Goal: Task Accomplishment & Management: Complete application form

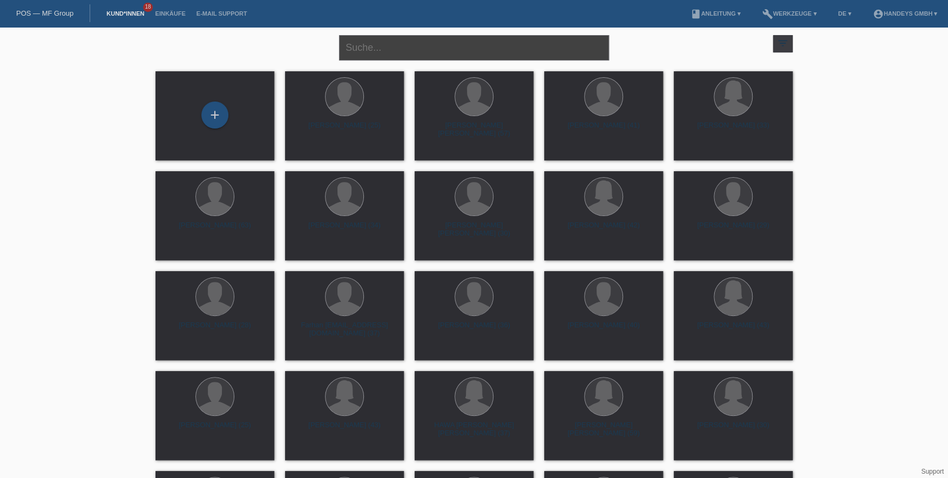
click at [375, 39] on input "text" at bounding box center [474, 47] width 270 height 25
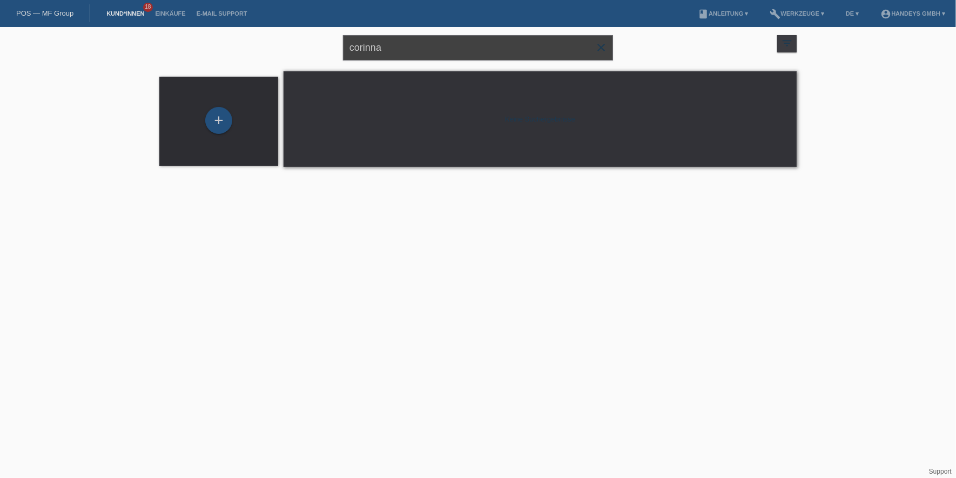
drag, startPoint x: 398, startPoint y: 49, endPoint x: 274, endPoint y: 52, distance: 124.2
click at [274, 52] on div "corinna close filter_list view_module Alle Kund*innen anzeigen star Markierte K…" at bounding box center [478, 46] width 648 height 39
type input "d"
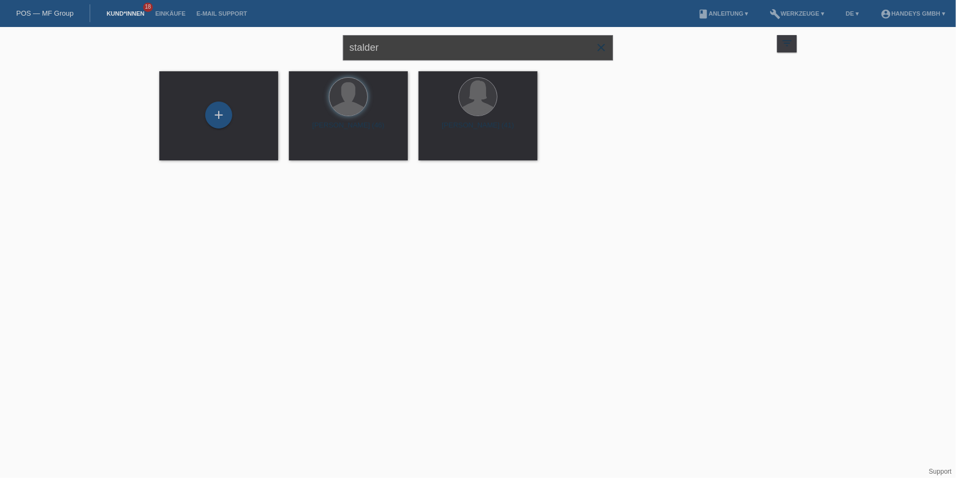
drag, startPoint x: 384, startPoint y: 45, endPoint x: -124, endPoint y: -15, distance: 512.1
click at [0, 0] on html "POS — MF Group Kund*innen 18 Einkäufe E-Mail Support menu account_circle Handey…" at bounding box center [478, 87] width 956 height 174
type input "aslam"
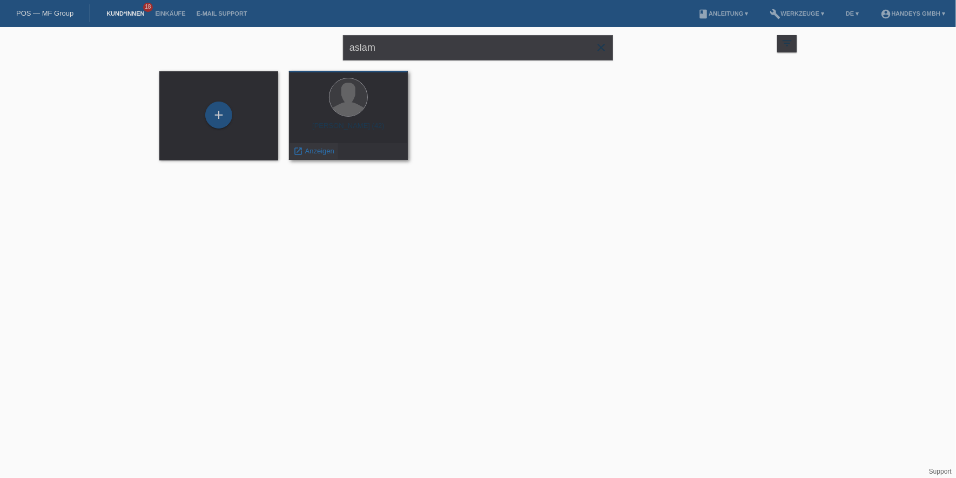
click at [309, 149] on span "Anzeigen" at bounding box center [319, 151] width 29 height 8
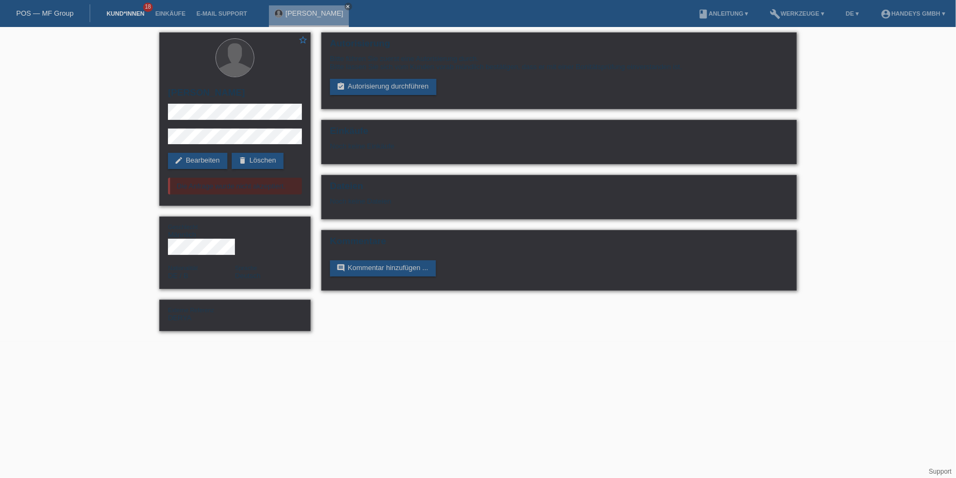
click at [139, 14] on link "Kund*innen" at bounding box center [125, 13] width 49 height 6
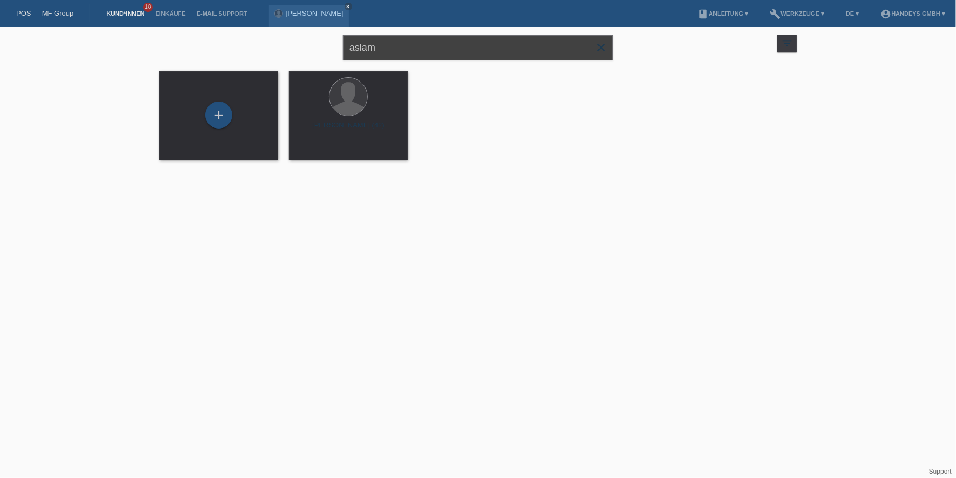
drag, startPoint x: 409, startPoint y: 53, endPoint x: 296, endPoint y: 59, distance: 113.0
click at [303, 52] on div "aslam close filter_list view_module Alle Kund*innen anzeigen star Markierte Kun…" at bounding box center [478, 46] width 648 height 39
type input "stalder"
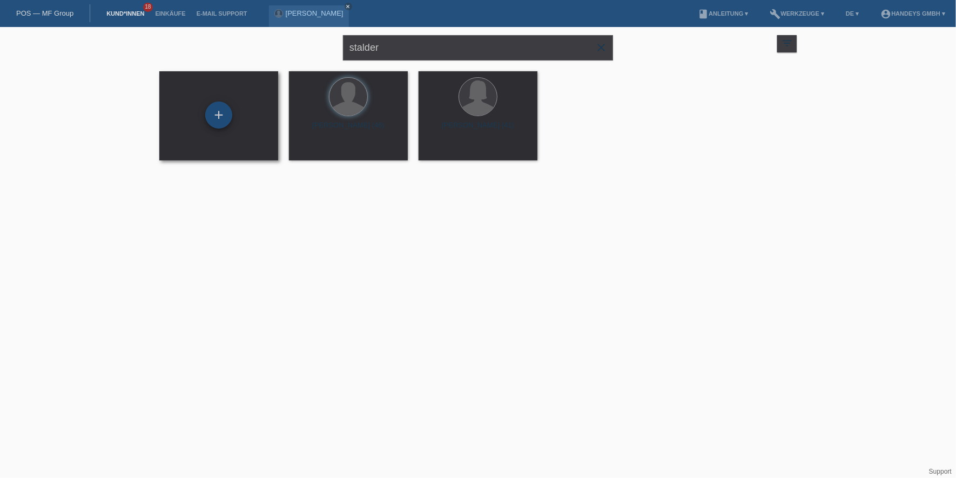
click at [216, 105] on div "+" at bounding box center [218, 114] width 27 height 27
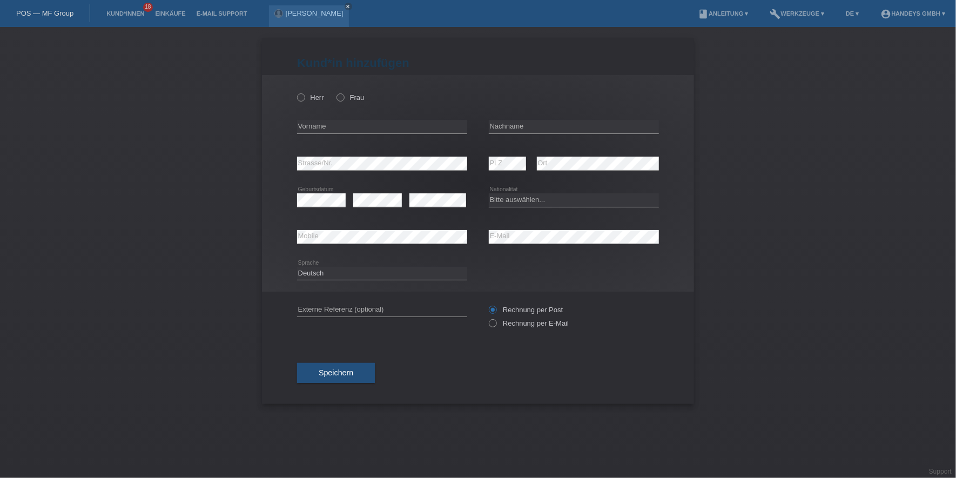
click at [330, 92] on div "Herr Frau" at bounding box center [382, 97] width 170 height 22
click at [336, 92] on div "Herr Frau" at bounding box center [382, 97] width 170 height 22
click at [335, 92] on icon at bounding box center [335, 92] width 0 height 0
click at [343, 100] on input "Frau" at bounding box center [339, 96] width 7 height 7
radio input "true"
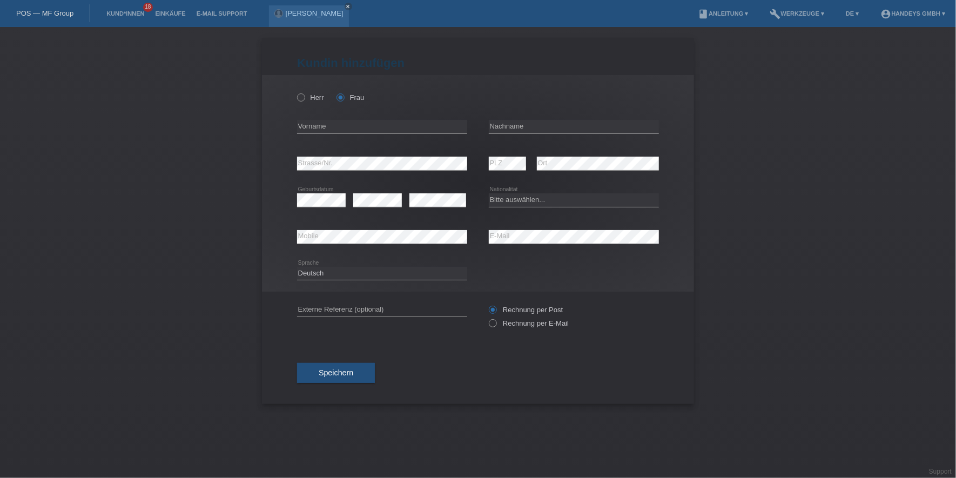
click at [328, 138] on div "error Vorname" at bounding box center [382, 127] width 170 height 37
click at [338, 129] on input "text" at bounding box center [382, 126] width 170 height 13
type input "Corinna"
type input "Stalder"
select select "CH"
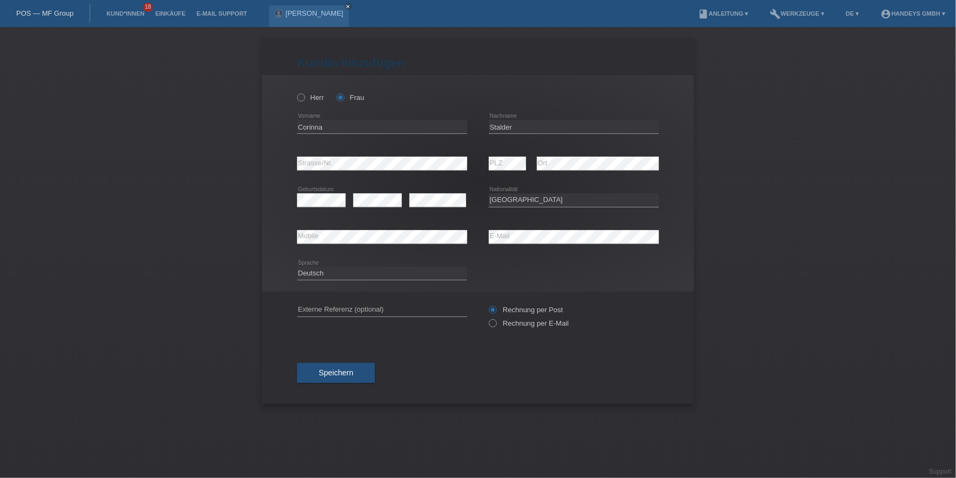
click at [338, 229] on div "error Mobile" at bounding box center [382, 237] width 170 height 37
click at [302, 299] on div "error Externe Referenz (optional)" at bounding box center [382, 310] width 170 height 37
click at [316, 306] on input "text" at bounding box center [382, 309] width 170 height 13
type input "DERYA"
drag, startPoint x: 197, startPoint y: 258, endPoint x: 214, endPoint y: 263, distance: 18.3
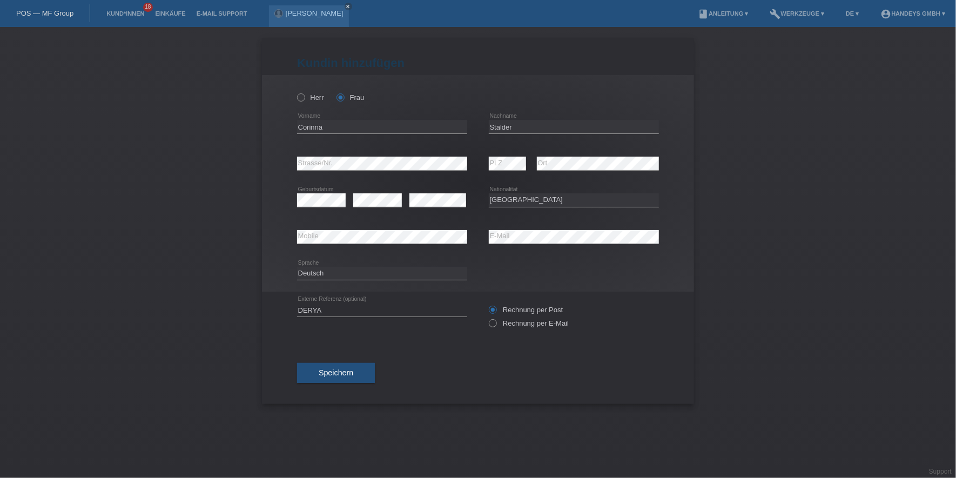
click at [197, 258] on div "Kund*in hinzufügen Kunde hinzufügen Kundin hinzufügen Herr Frau Corinna error V…" at bounding box center [478, 252] width 956 height 451
click at [353, 370] on span "Speichern" at bounding box center [336, 372] width 35 height 9
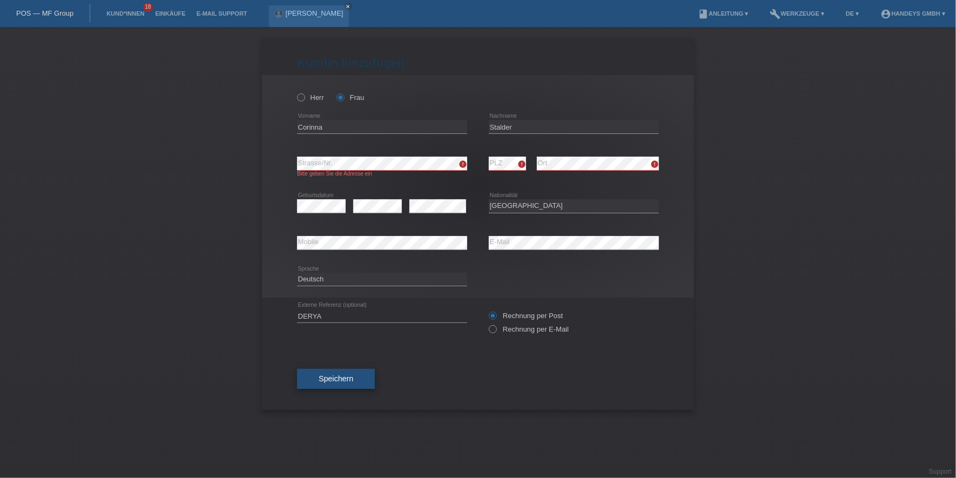
click at [362, 369] on button "Speichern" at bounding box center [336, 379] width 78 height 21
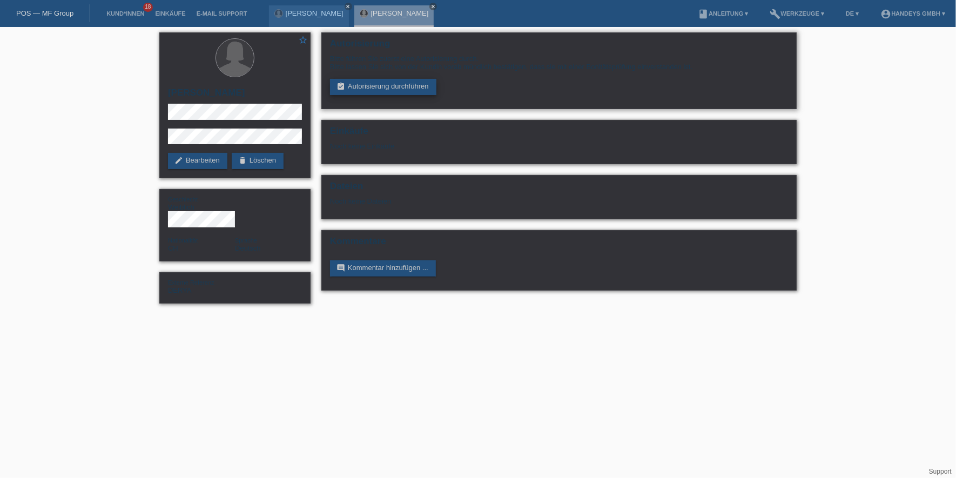
click at [394, 91] on link "assignment_turned_in Autorisierung durchführen" at bounding box center [383, 87] width 106 height 16
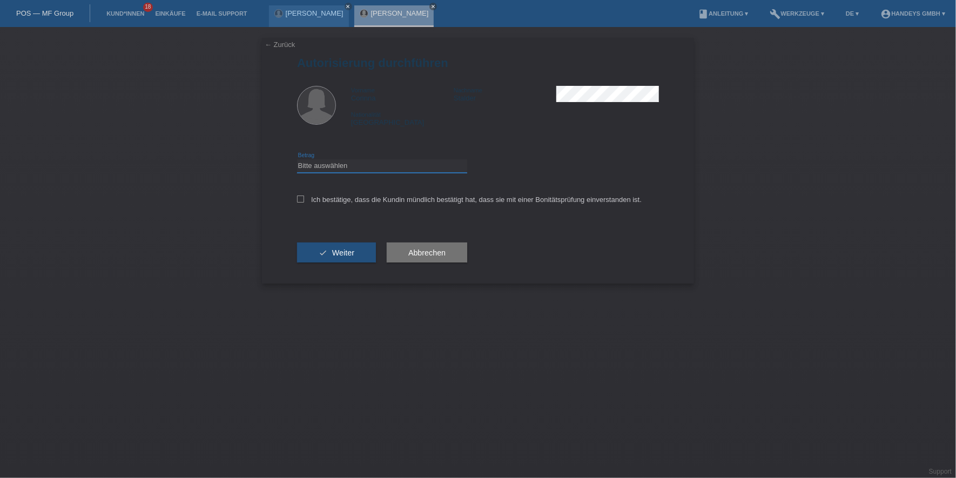
click at [410, 170] on select "Bitte auswählen CHF 1.00 - CHF 499.00 CHF 500.00 - CHF 1'999.00 CHF 2'000.00 - …" at bounding box center [382, 165] width 170 height 13
select select "3"
click at [297, 159] on select "Bitte auswählen CHF 1.00 - CHF 499.00 CHF 500.00 - CHF 1'999.00 CHF 2'000.00 - …" at bounding box center [382, 165] width 170 height 13
click at [386, 200] on label "Ich bestätige, dass die Kundin mündlich bestätigt hat, dass sie mit einer Bonit…" at bounding box center [469, 199] width 344 height 8
click at [304, 200] on input "Ich bestätige, dass die Kundin mündlich bestätigt hat, dass sie mit einer Bonit…" at bounding box center [300, 198] width 7 height 7
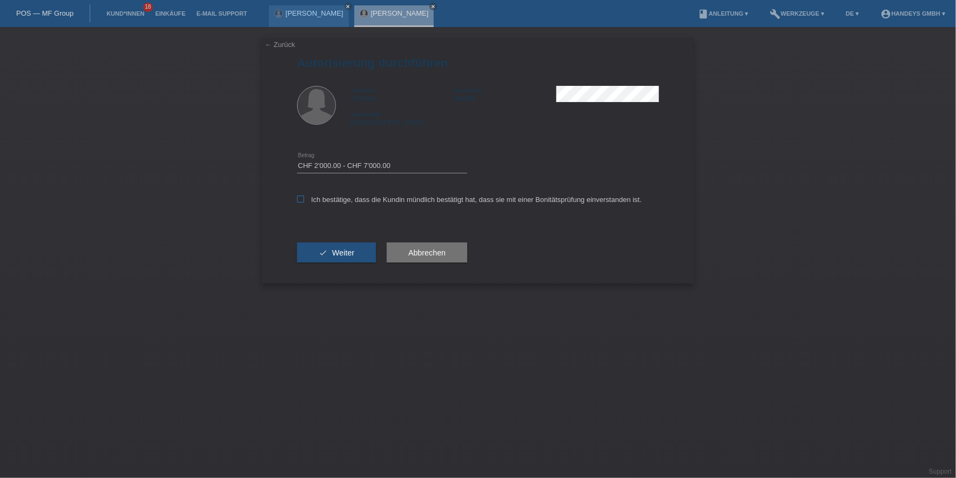
checkbox input "true"
click at [357, 243] on button "check Weiter" at bounding box center [336, 252] width 79 height 21
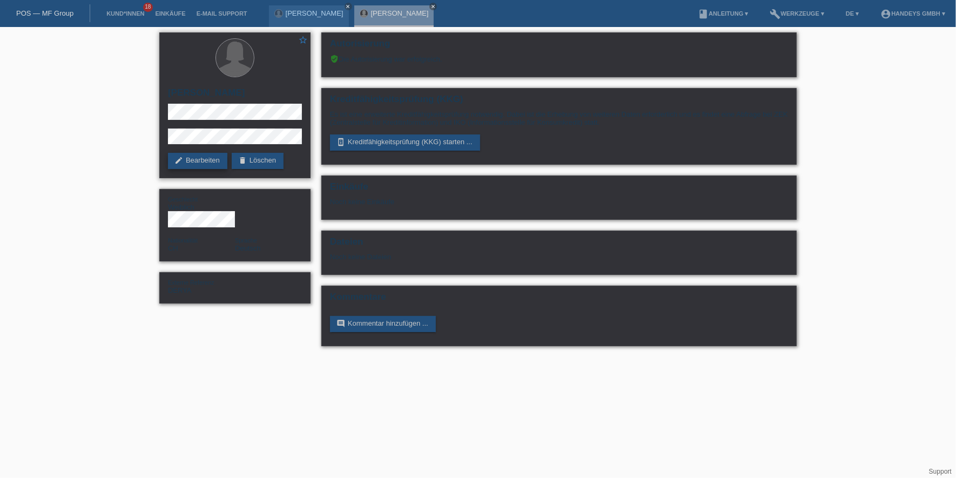
click at [204, 161] on link "edit Bearbeiten" at bounding box center [197, 161] width 59 height 16
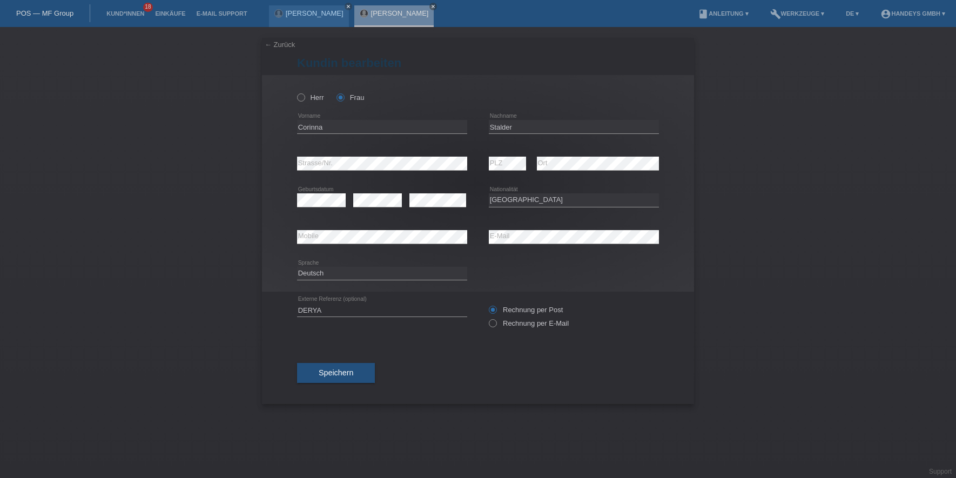
select select "CH"
click at [302, 131] on input "Corinna" at bounding box center [382, 126] width 170 height 13
click at [304, 123] on input "Corinna" at bounding box center [382, 126] width 170 height 13
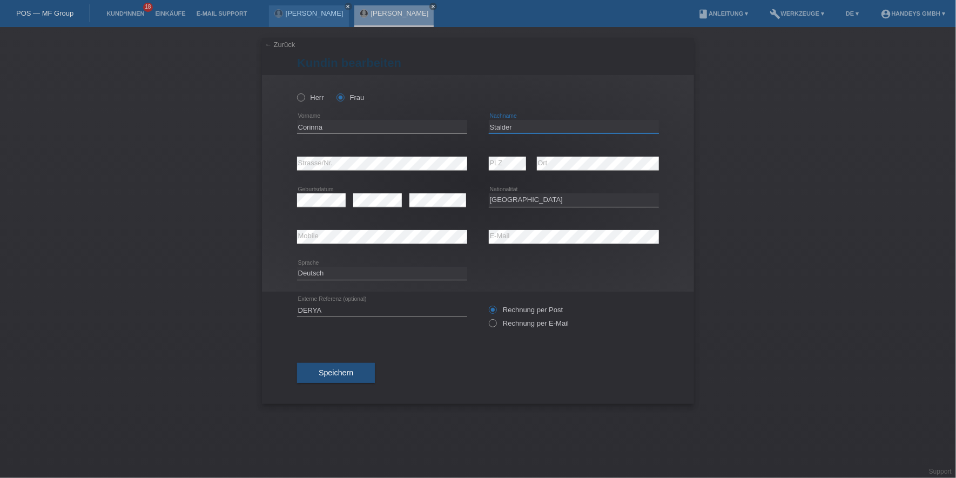
click at [507, 126] on input "Stalder" at bounding box center [574, 126] width 170 height 13
drag, startPoint x: 591, startPoint y: 243, endPoint x: 482, endPoint y: 236, distance: 109.3
click at [482, 236] on div "error Mobile error E-Mail" at bounding box center [478, 237] width 362 height 37
click at [233, 405] on div "← Zurück Kundin bearbeiten Herr Frau Corinna error Vorname PLZ" at bounding box center [478, 252] width 956 height 451
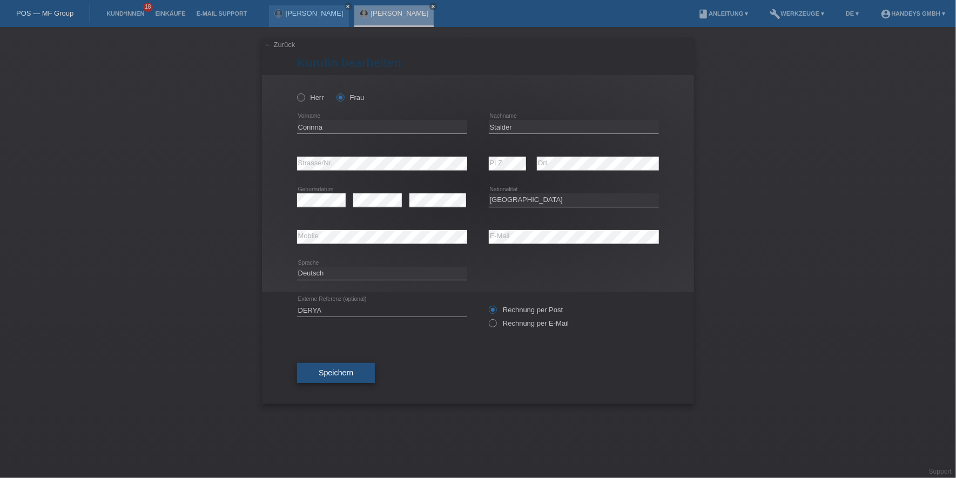
click at [354, 372] on button "Speichern" at bounding box center [336, 373] width 78 height 21
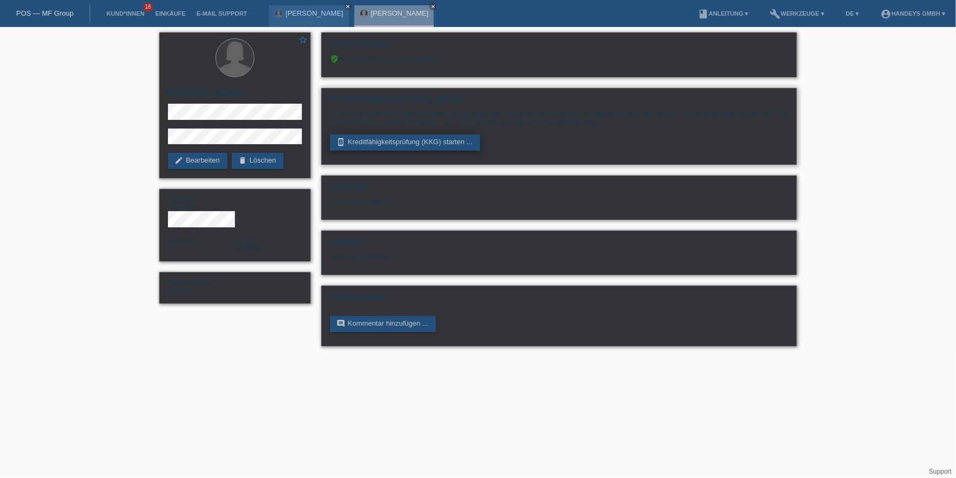
click at [406, 137] on link "perm_device_information Kreditfähigkeitsprüfung (KKG) starten ..." at bounding box center [405, 142] width 150 height 16
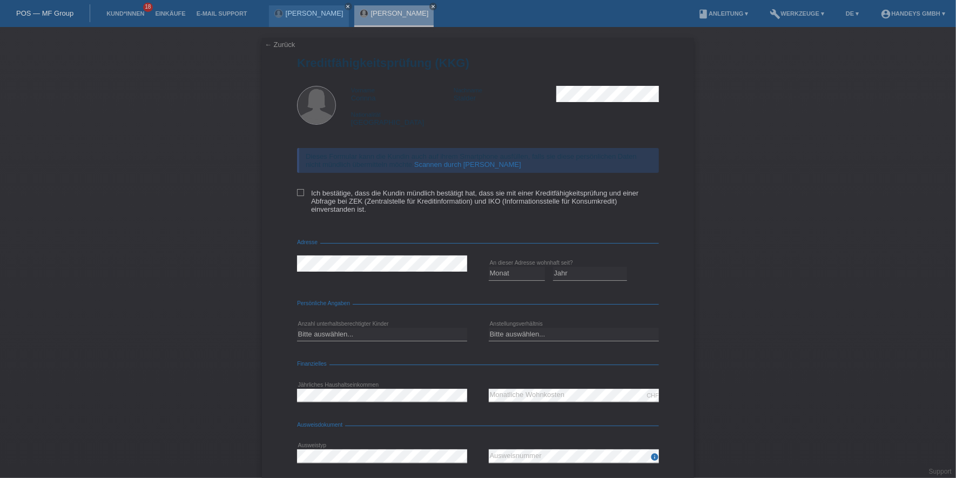
click at [444, 165] on link "Scannen durch Kundin" at bounding box center [467, 164] width 107 height 8
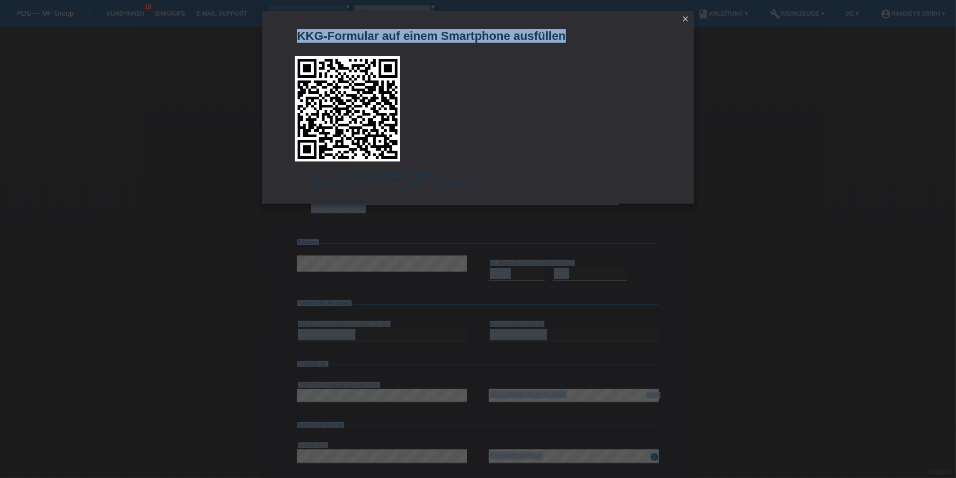
drag, startPoint x: 644, startPoint y: 16, endPoint x: 659, endPoint y: 1, distance: 22.1
click at [660, 1] on div "KKG-Formular auf einem Smartphone ausfüllen 1. QR-Code mit einem Smartphone sca…" at bounding box center [478, 239] width 956 height 478
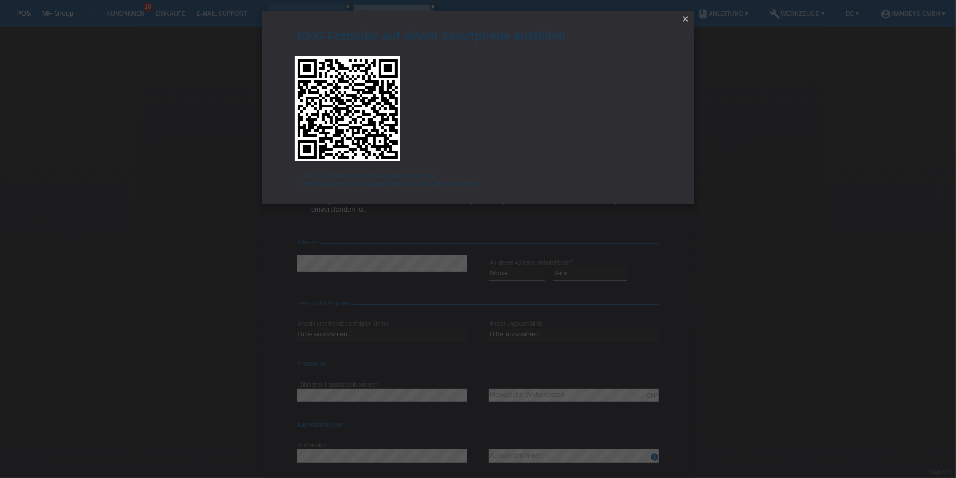
click at [686, 22] on icon "close" at bounding box center [685, 19] width 9 height 9
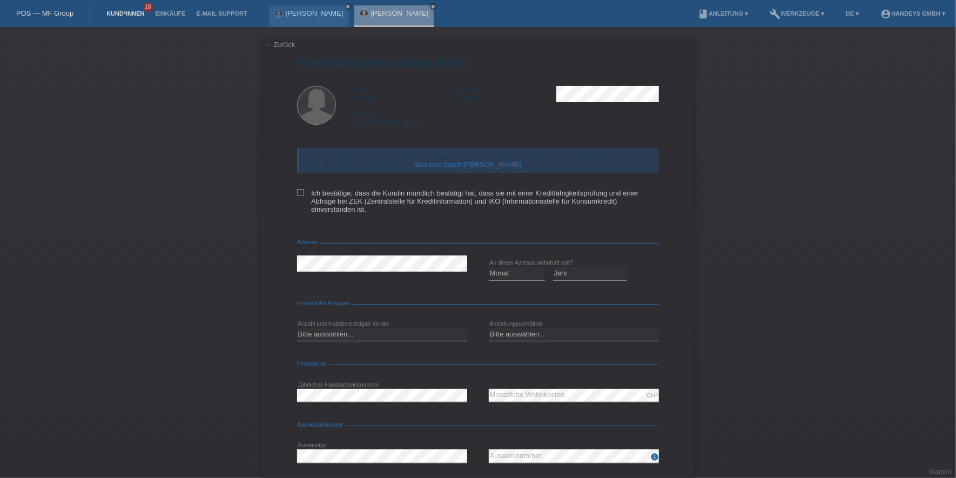
click at [114, 11] on li "Kund*innen 18" at bounding box center [125, 14] width 49 height 28
click at [115, 13] on link "Kund*innen" at bounding box center [125, 13] width 49 height 6
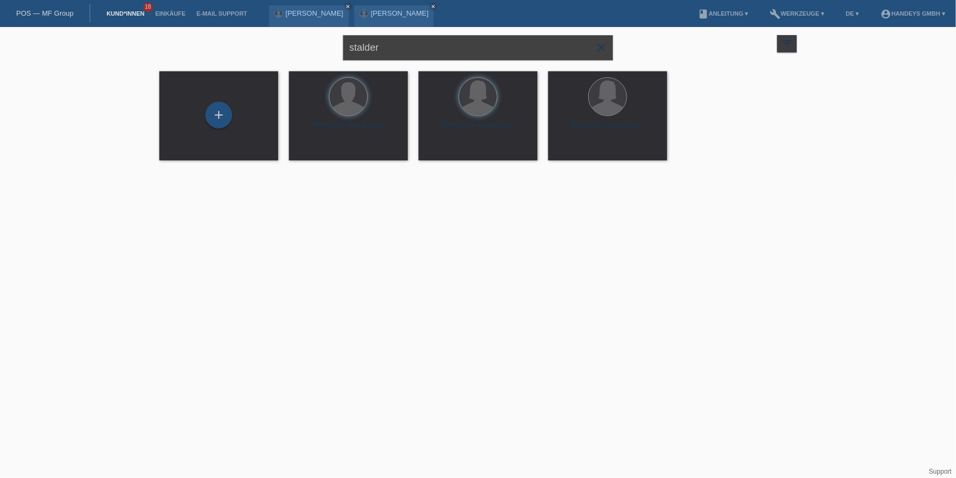
drag, startPoint x: 433, startPoint y: 49, endPoint x: 226, endPoint y: 34, distance: 207.9
click at [231, 34] on div "stalder close filter_list view_module Alle Kund*innen anzeigen star Markierte K…" at bounding box center [478, 46] width 648 height 39
type input "peters"
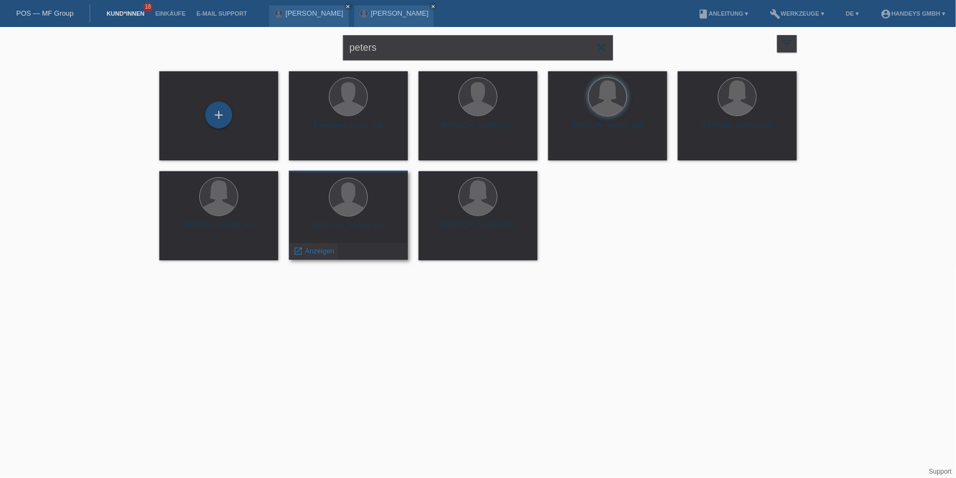
click at [329, 253] on span "Anzeigen" at bounding box center [319, 251] width 29 height 8
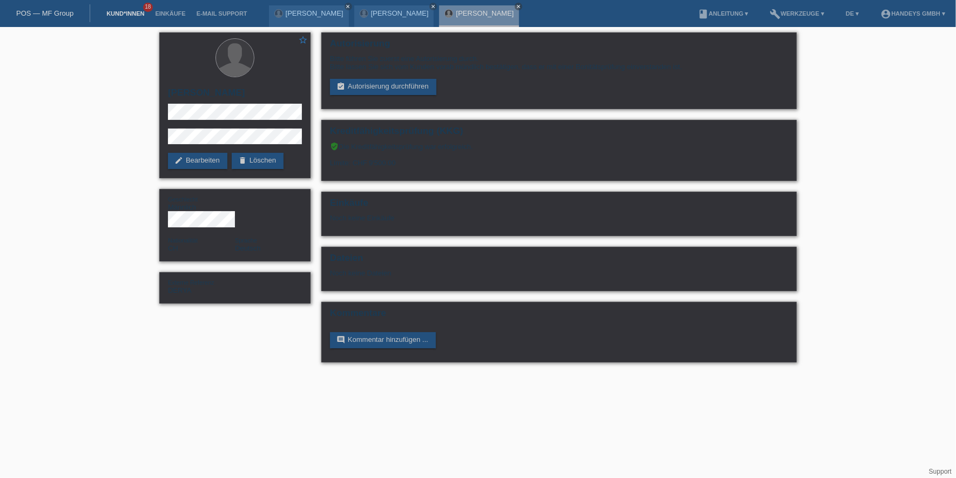
click at [113, 10] on link "Kund*innen" at bounding box center [125, 13] width 49 height 6
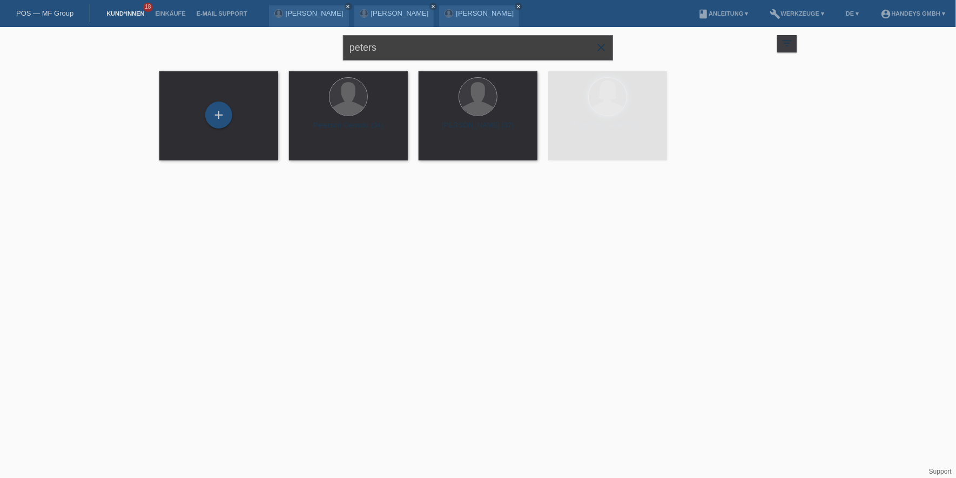
drag, startPoint x: 398, startPoint y: 45, endPoint x: 348, endPoint y: 52, distance: 50.8
click at [348, 52] on input "peters" at bounding box center [478, 47] width 270 height 25
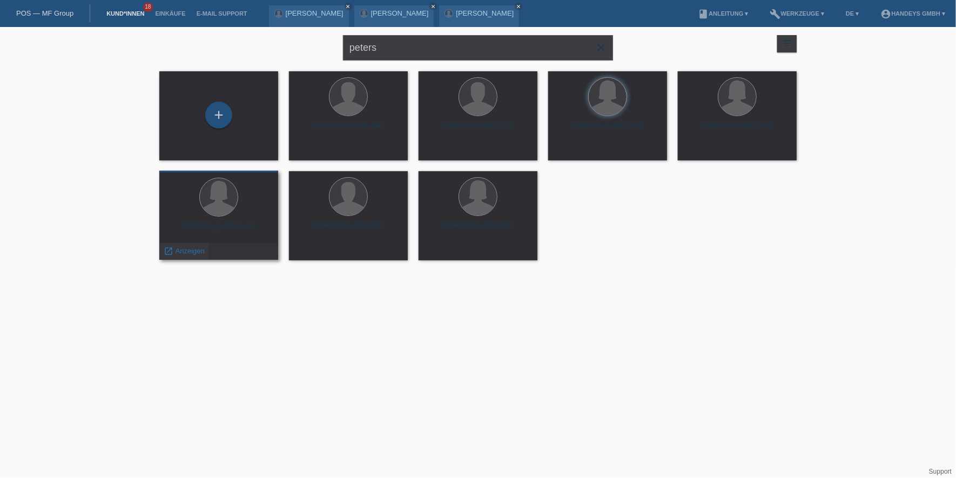
click at [191, 250] on span "Anzeigen" at bounding box center [189, 251] width 29 height 8
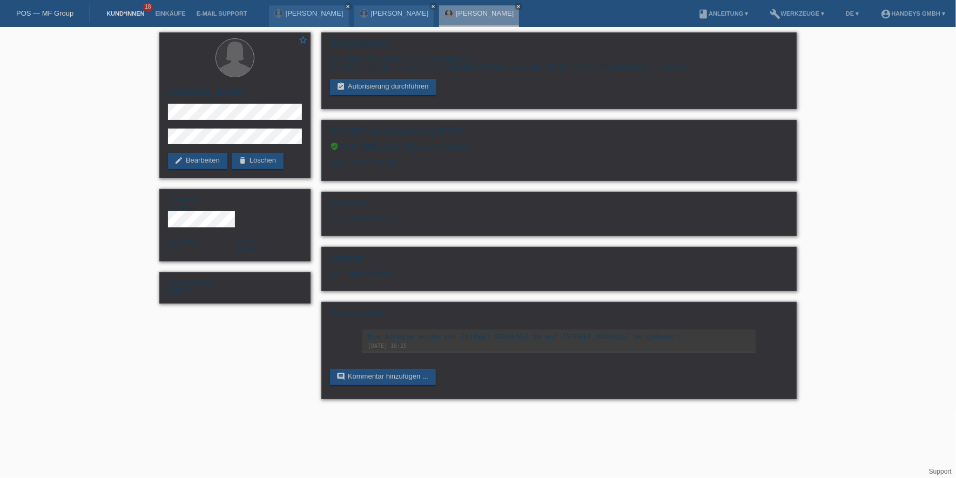
click at [112, 11] on link "Kund*innen" at bounding box center [125, 13] width 49 height 6
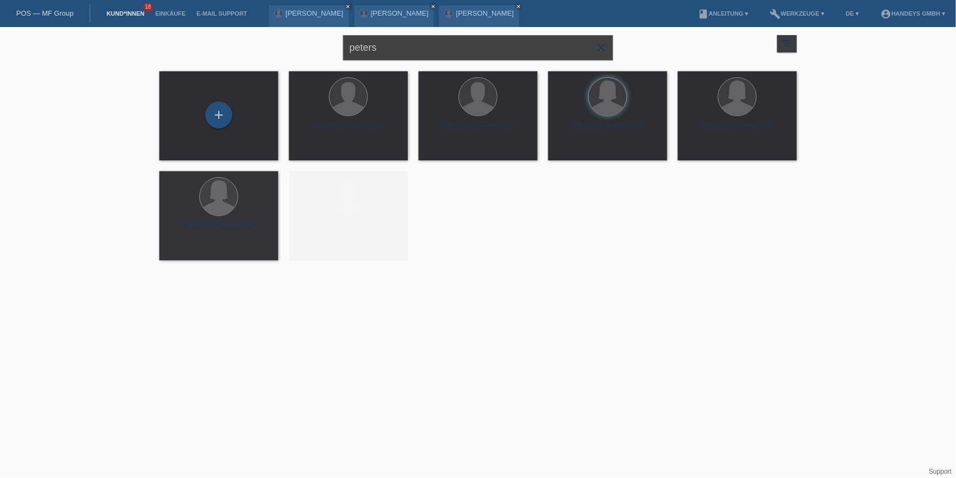
drag, startPoint x: 407, startPoint y: 45, endPoint x: 335, endPoint y: 48, distance: 71.8
click at [335, 49] on div "peters close filter_list view_module Alle Kund*innen anzeigen star Markierte [P…" at bounding box center [478, 46] width 648 height 39
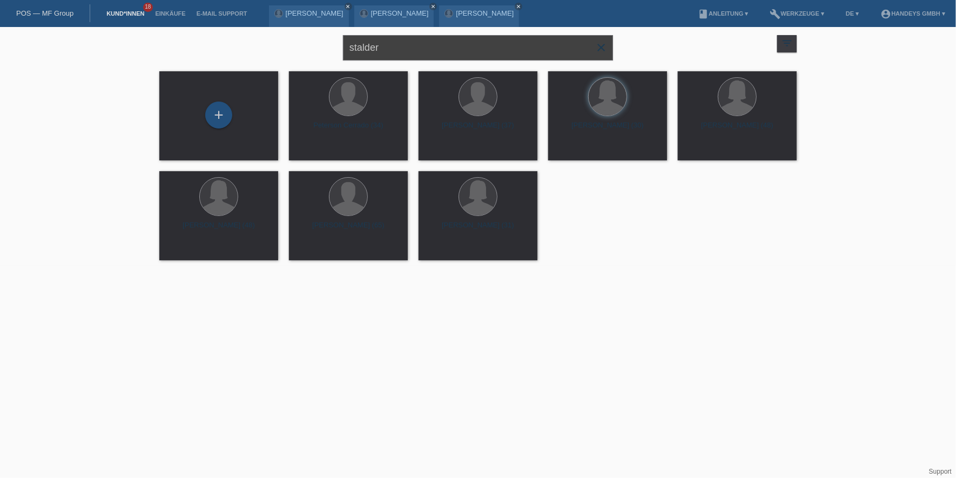
type input "stalder"
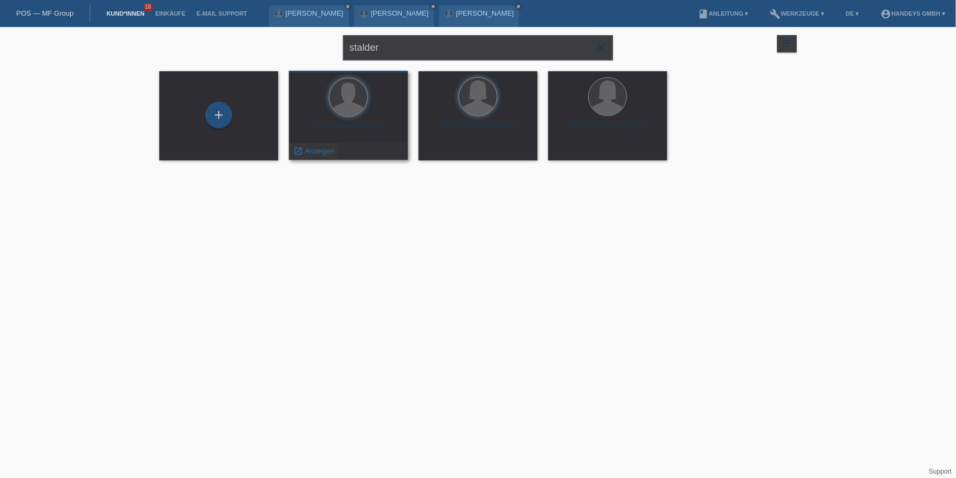
click at [322, 148] on span "Anzeigen" at bounding box center [319, 151] width 29 height 8
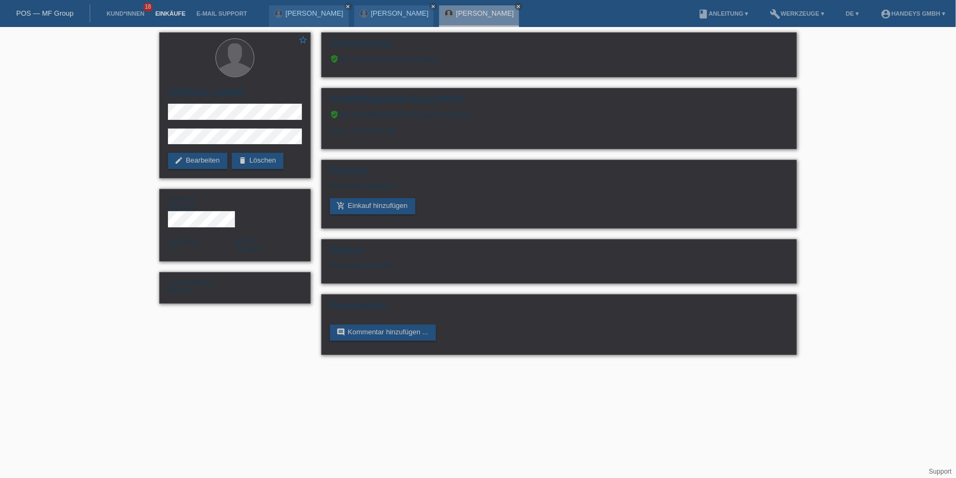
click at [159, 17] on link "Einkäufe" at bounding box center [170, 13] width 41 height 6
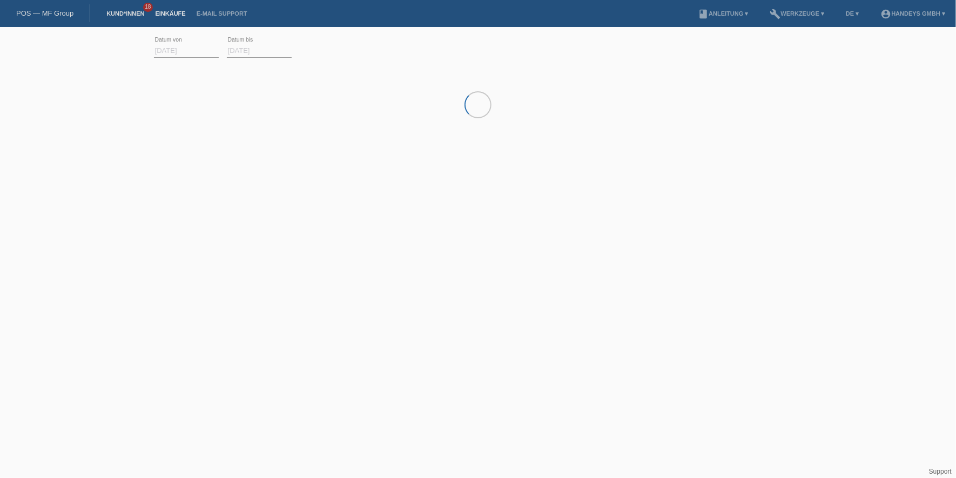
click at [117, 16] on link "Kund*innen" at bounding box center [125, 13] width 49 height 6
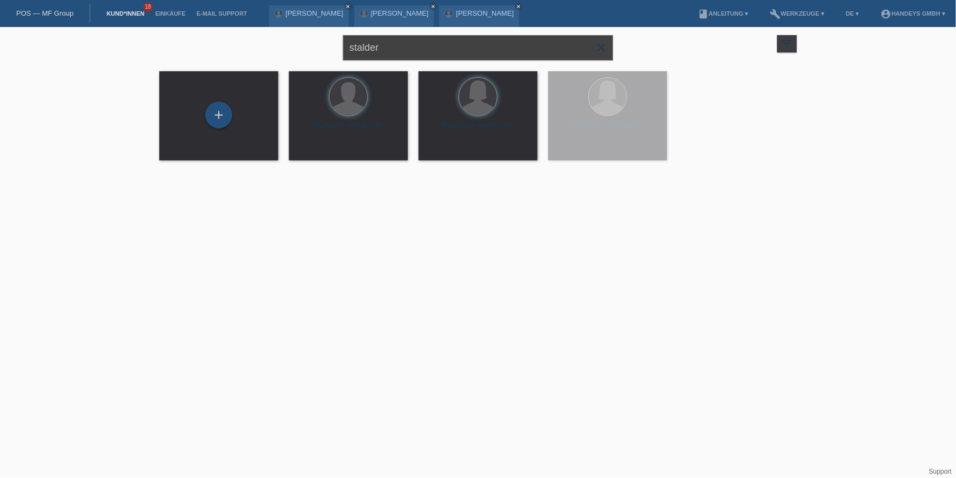
drag, startPoint x: 416, startPoint y: 53, endPoint x: 303, endPoint y: 48, distance: 113.0
click at [303, 48] on div "stalder close filter_list view_module Alle Kund*innen anzeigen star Markierte K…" at bounding box center [478, 46] width 648 height 39
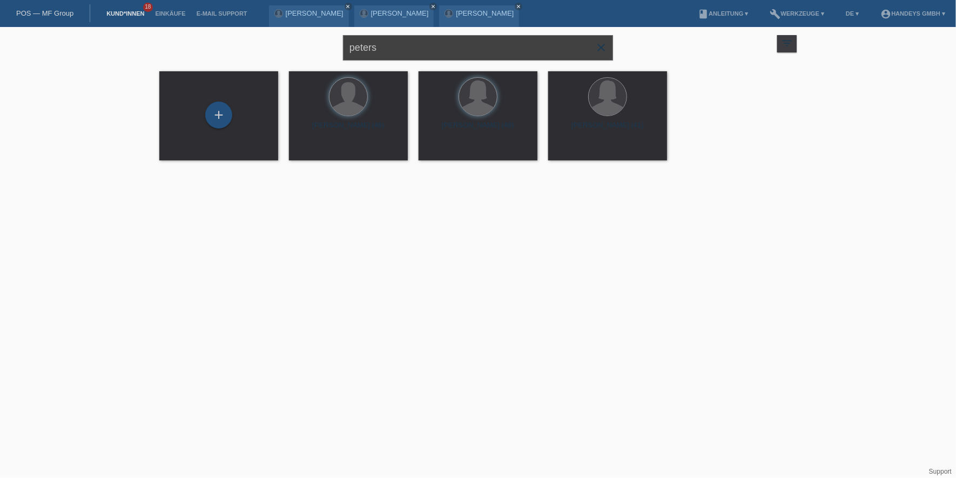
type input "peters"
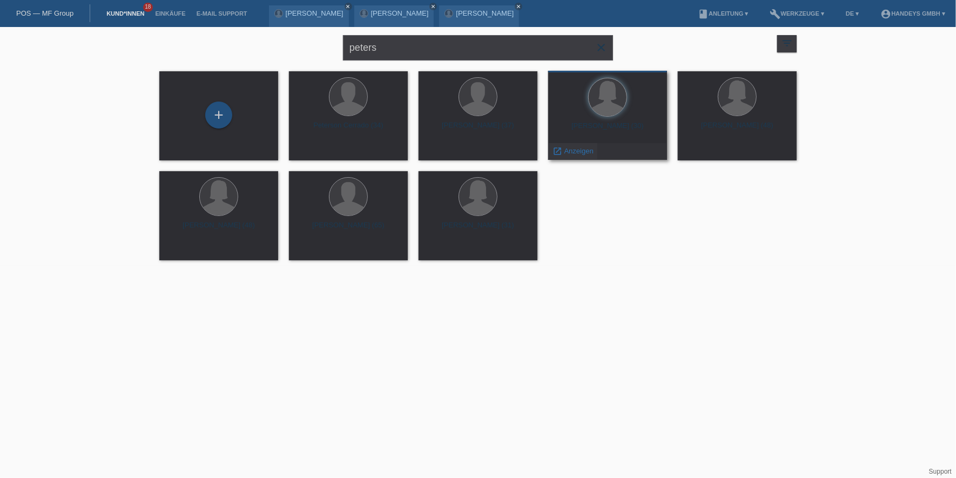
click at [558, 149] on icon "launch" at bounding box center [557, 151] width 10 height 10
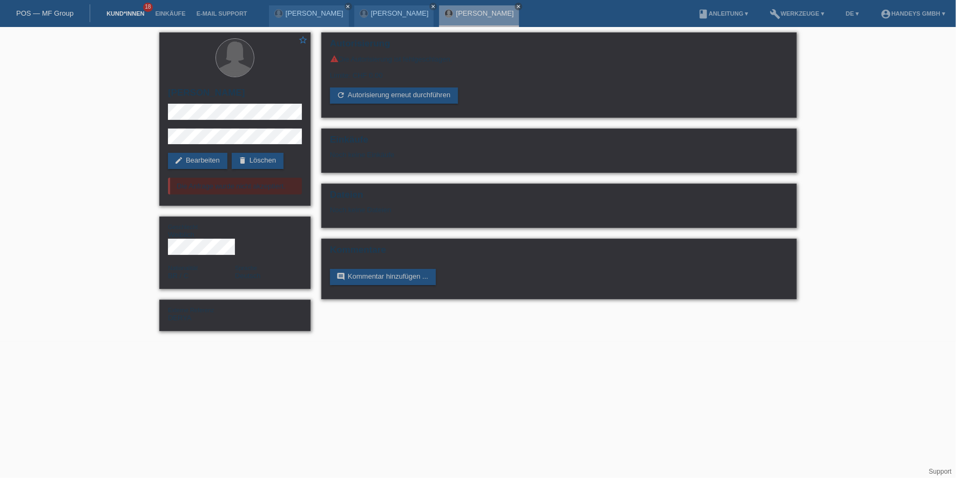
click at [124, 13] on link "Kund*innen" at bounding box center [125, 13] width 49 height 6
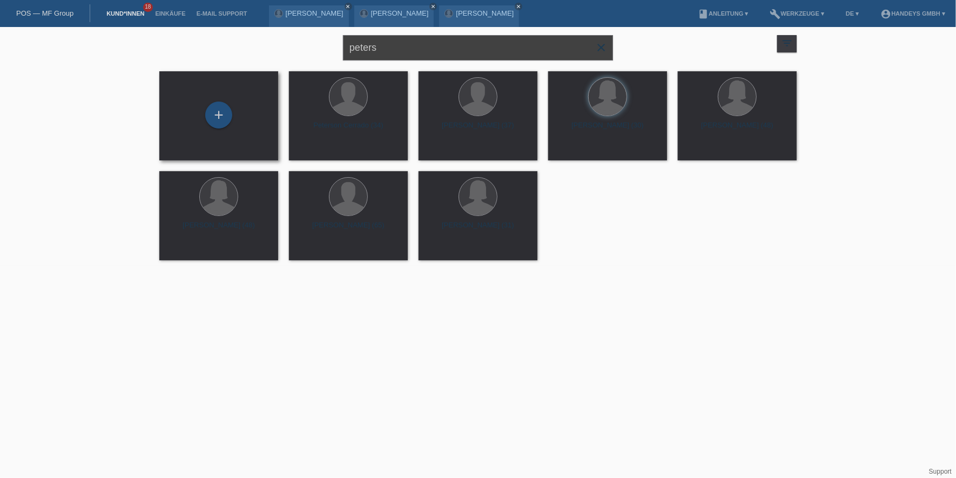
drag, startPoint x: 408, startPoint y: 44, endPoint x: 276, endPoint y: 72, distance: 135.2
click at [288, 53] on div "peters close filter_list view_module Alle Kund*innen anzeigen star Markierte Ku…" at bounding box center [478, 46] width 648 height 39
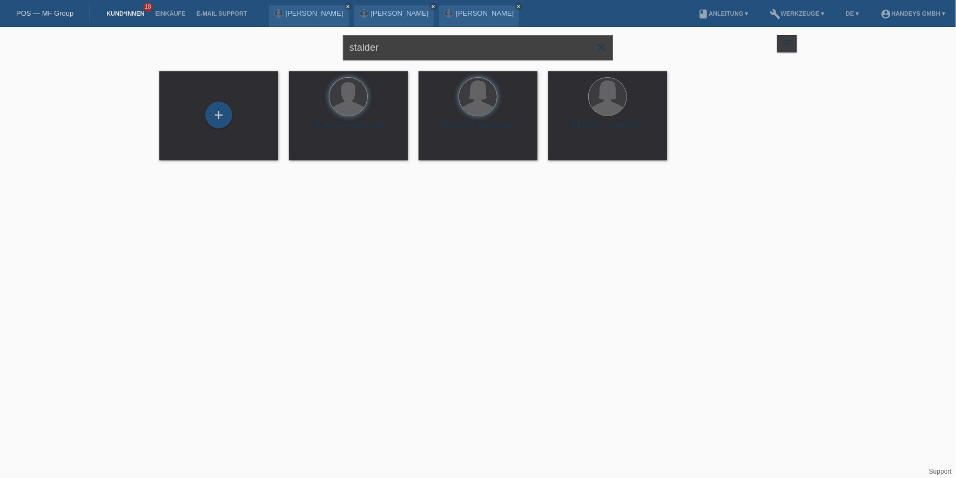
drag, startPoint x: 429, startPoint y: 48, endPoint x: 189, endPoint y: 44, distance: 239.7
click at [196, 44] on div "stalder close filter_list view_module Alle Kund*innen anzeigen star Markierte K…" at bounding box center [478, 46] width 648 height 39
type input "peters"
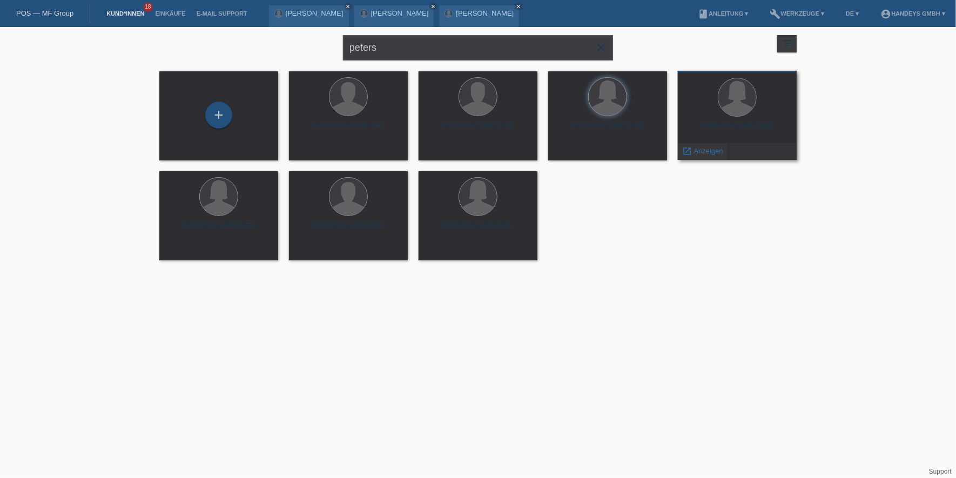
click at [700, 153] on span "Anzeigen" at bounding box center [708, 151] width 29 height 8
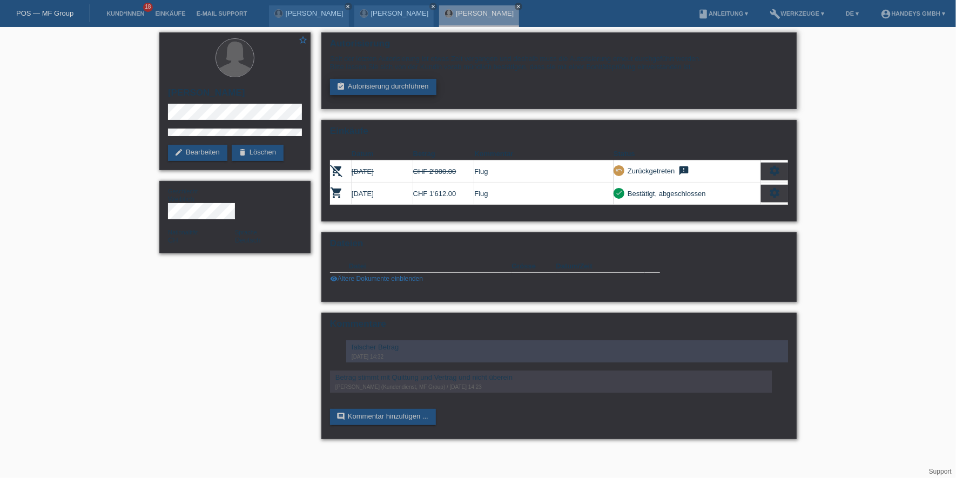
click at [426, 84] on link "assignment_turned_in Autorisierung durchführen" at bounding box center [383, 87] width 106 height 16
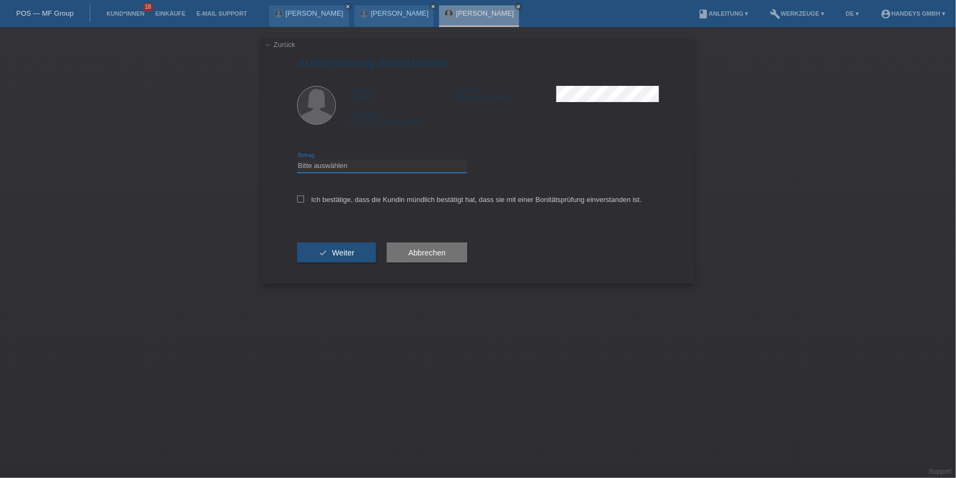
click at [418, 164] on select "Bitte auswählen CHF 1.00 - CHF 499.00 CHF 500.00 - CHF 1'999.00 CHF 2'000.00 - …" at bounding box center [382, 165] width 170 height 13
select select "3"
click at [297, 159] on select "Bitte auswählen CHF 1.00 - CHF 499.00 CHF 500.00 - CHF 1'999.00 CHF 2'000.00 - …" at bounding box center [382, 165] width 170 height 13
click at [417, 195] on label "Ich bestätige, dass die Kundin mündlich bestätigt hat, dass sie mit einer Bonit…" at bounding box center [469, 199] width 344 height 8
click at [304, 195] on input "Ich bestätige, dass die Kundin mündlich bestätigt hat, dass sie mit einer Bonit…" at bounding box center [300, 198] width 7 height 7
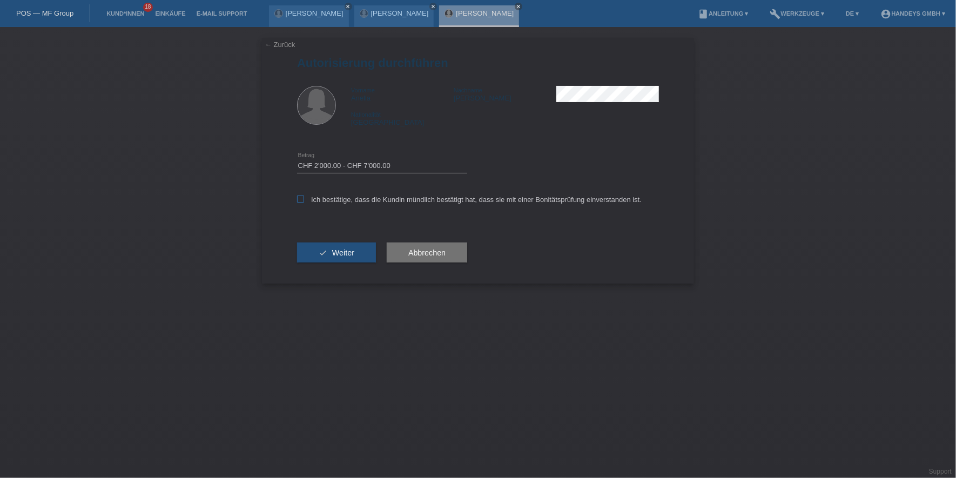
checkbox input "true"
click at [326, 250] on button "check Weiter" at bounding box center [336, 252] width 79 height 21
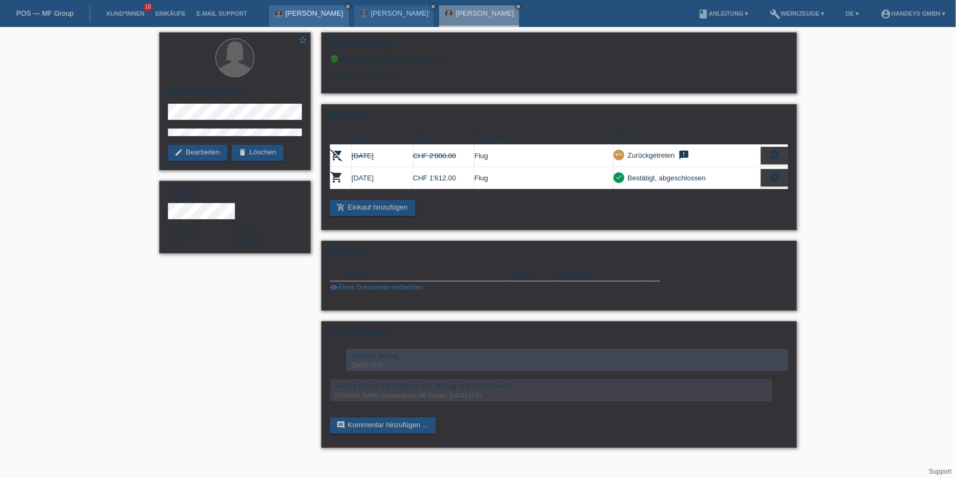
click at [317, 12] on link "[PERSON_NAME]" at bounding box center [315, 13] width 58 height 8
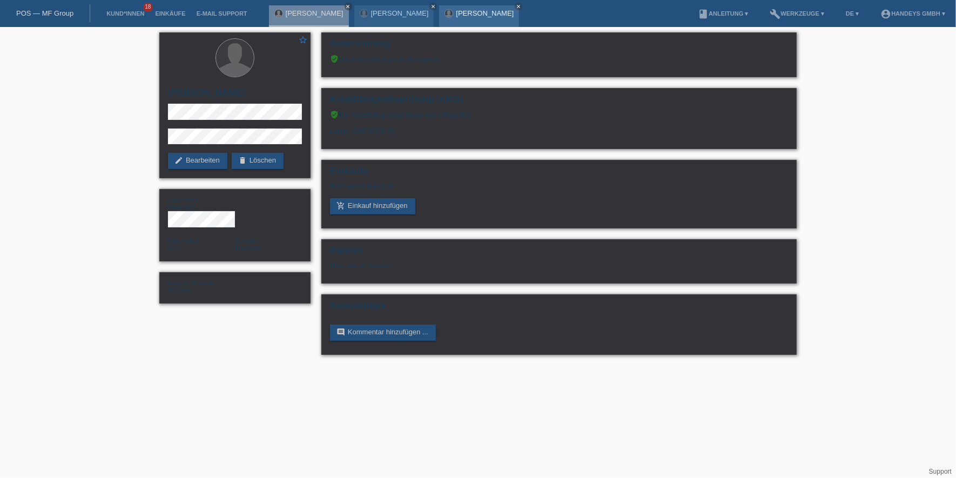
click at [485, 11] on link "[PERSON_NAME]" at bounding box center [485, 13] width 58 height 8
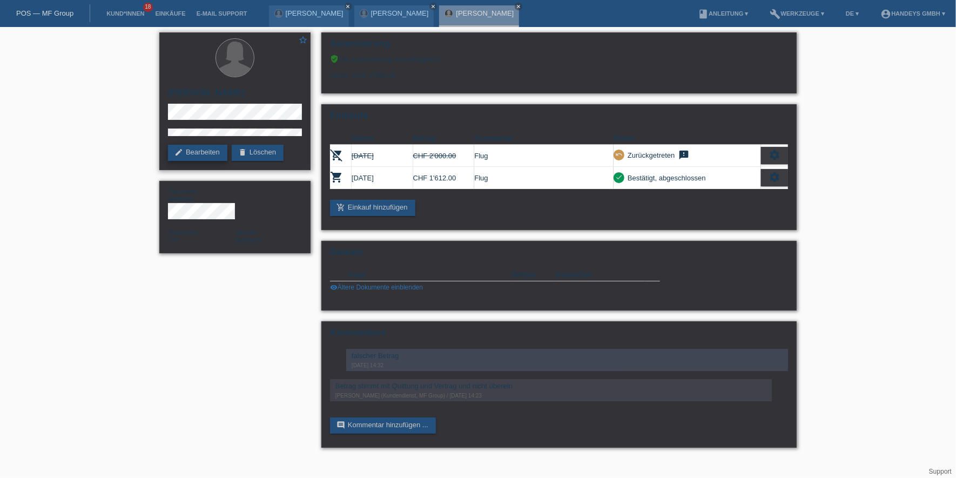
click at [206, 146] on link "edit Bearbeiten" at bounding box center [197, 153] width 59 height 16
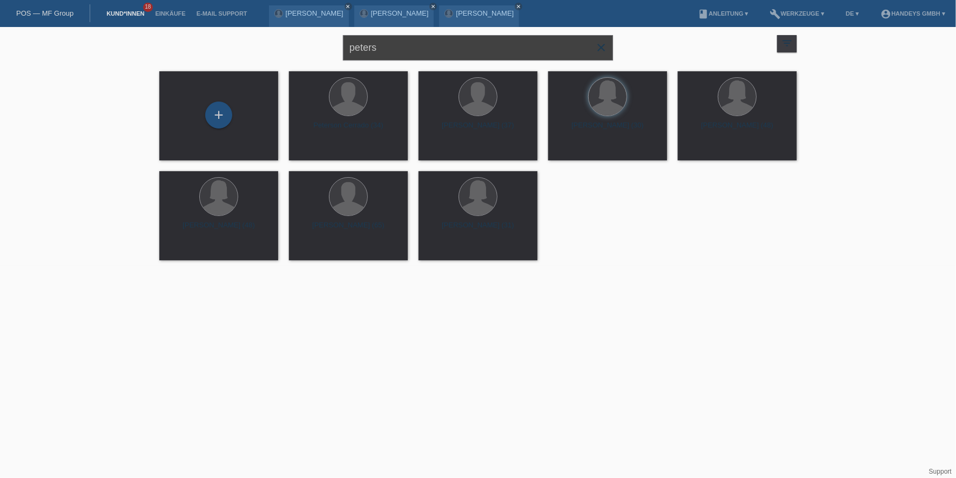
drag, startPoint x: 457, startPoint y: 50, endPoint x: 281, endPoint y: 57, distance: 176.2
click at [292, 54] on div "peters close filter_list view_module Alle Kund*innen anzeigen star Markierte Ku…" at bounding box center [478, 46] width 648 height 39
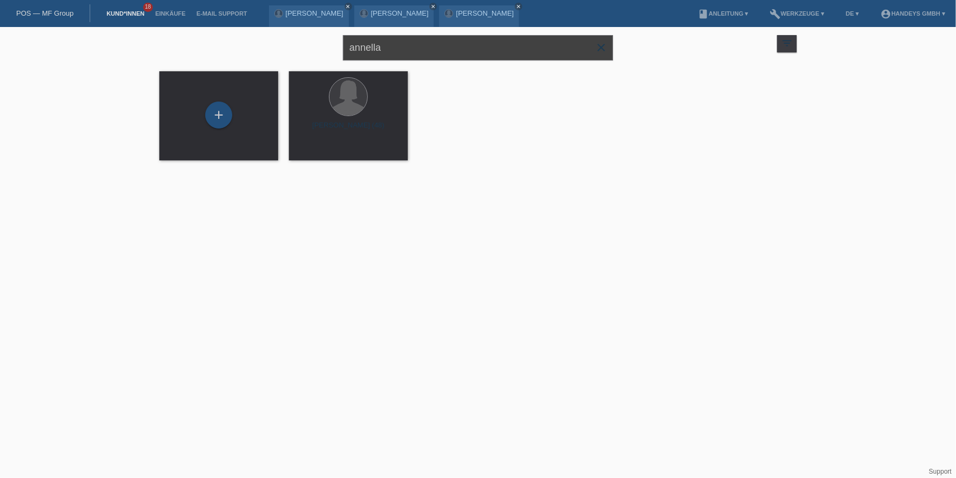
drag, startPoint x: 403, startPoint y: 48, endPoint x: 262, endPoint y: 48, distance: 140.9
click at [263, 48] on div "annella close filter_list view_module Alle Kund*innen anzeigen star Markierte K…" at bounding box center [478, 46] width 648 height 39
type input "peters"
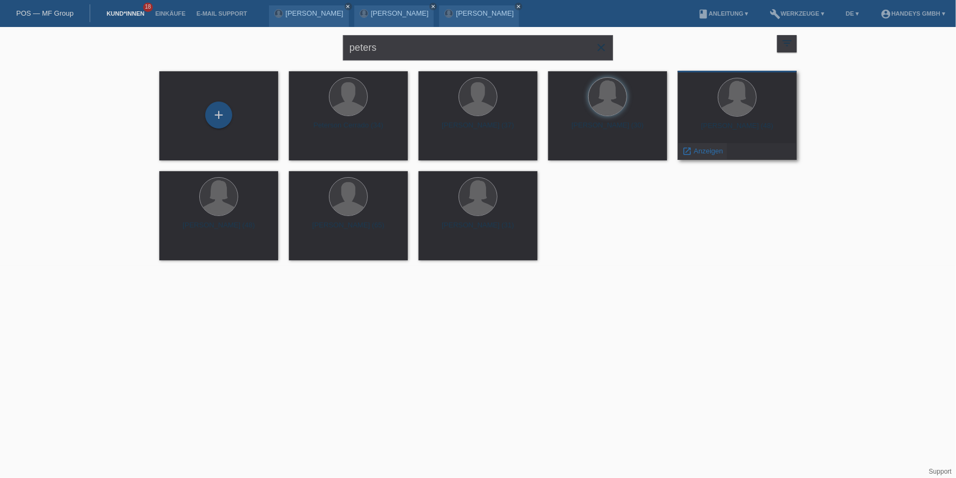
click at [711, 153] on span "Anzeigen" at bounding box center [708, 151] width 29 height 8
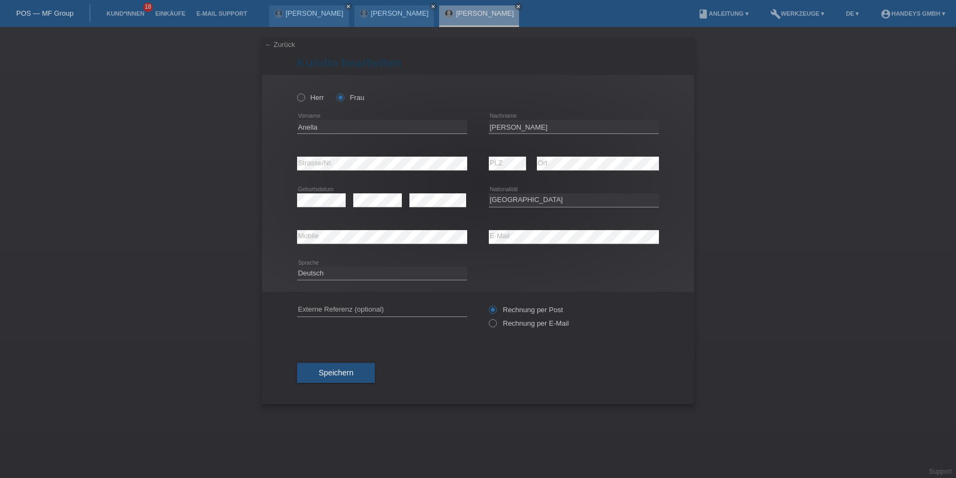
select select "CH"
click at [306, 125] on input "Anella" at bounding box center [382, 126] width 170 height 13
type input "[PERSON_NAME]"
click at [228, 159] on div "← Zurück Kundin bearbeiten Herr Frau Annella error Vorname PLZ" at bounding box center [478, 252] width 956 height 451
click at [369, 304] on input "text" at bounding box center [382, 309] width 170 height 13
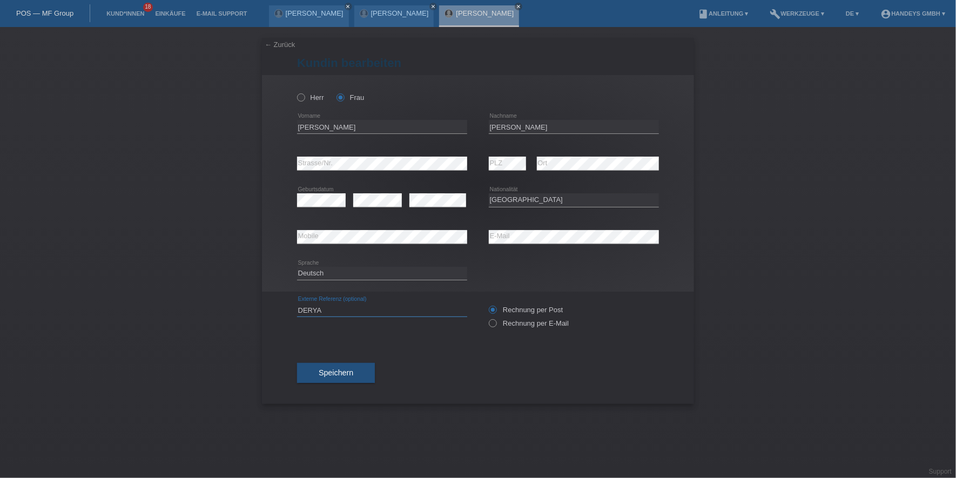
type input "DERYA"
click at [198, 247] on div "← Zurück Kundin bearbeiten Herr Frau Annella error Vorname PLZ" at bounding box center [478, 252] width 956 height 451
click at [347, 371] on span "Speichern" at bounding box center [336, 372] width 35 height 9
click at [349, 375] on span "Speichern" at bounding box center [336, 372] width 35 height 9
click at [346, 369] on span "Speichern" at bounding box center [336, 372] width 35 height 9
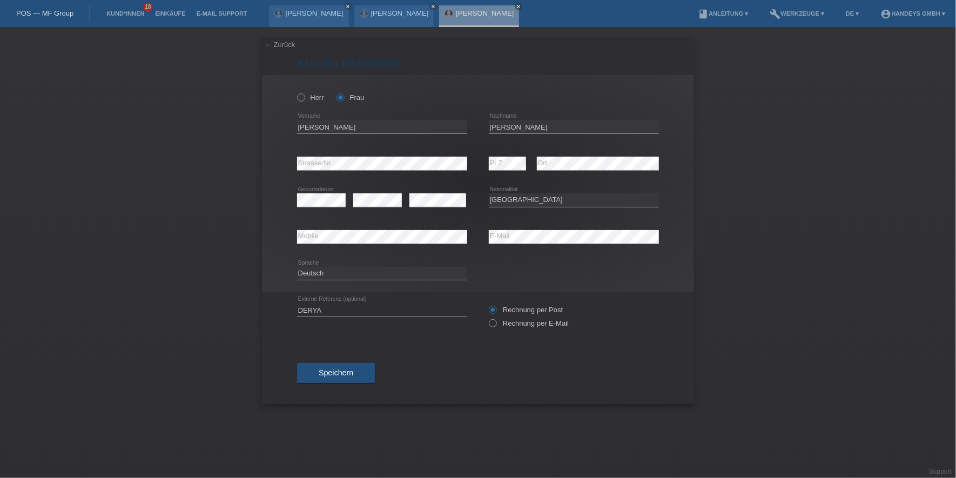
click at [290, 45] on link "← Zurück" at bounding box center [280, 44] width 30 height 8
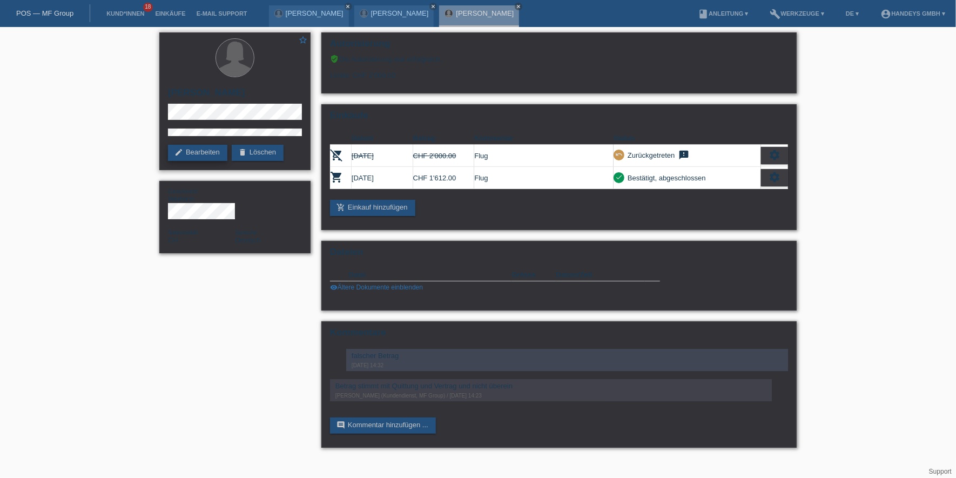
click at [176, 148] on icon "edit" at bounding box center [178, 152] width 9 height 9
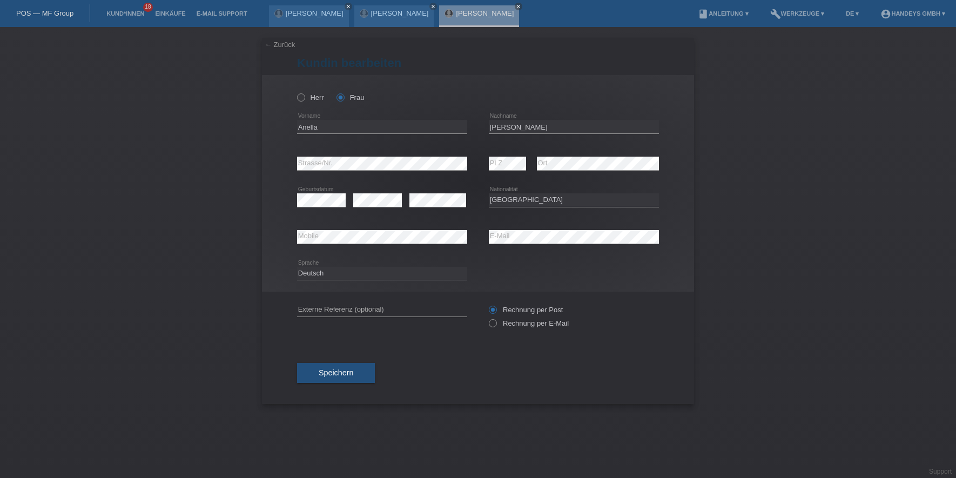
select select "CH"
click at [115, 12] on link "Kund*innen" at bounding box center [125, 13] width 49 height 6
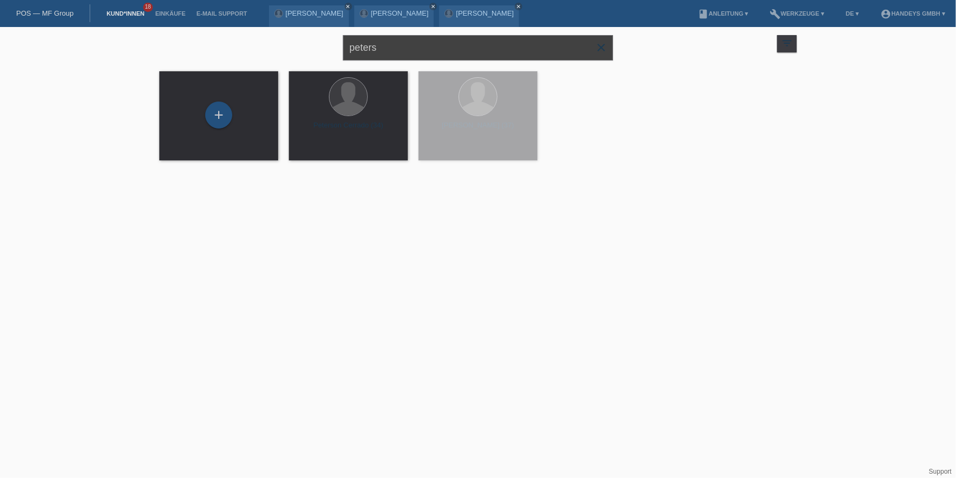
drag, startPoint x: 421, startPoint y: 47, endPoint x: 313, endPoint y: 45, distance: 108.0
click at [311, 47] on div "peters close filter_list view_module Alle Kund*innen anzeigen star Markierte Ku…" at bounding box center [478, 46] width 648 height 39
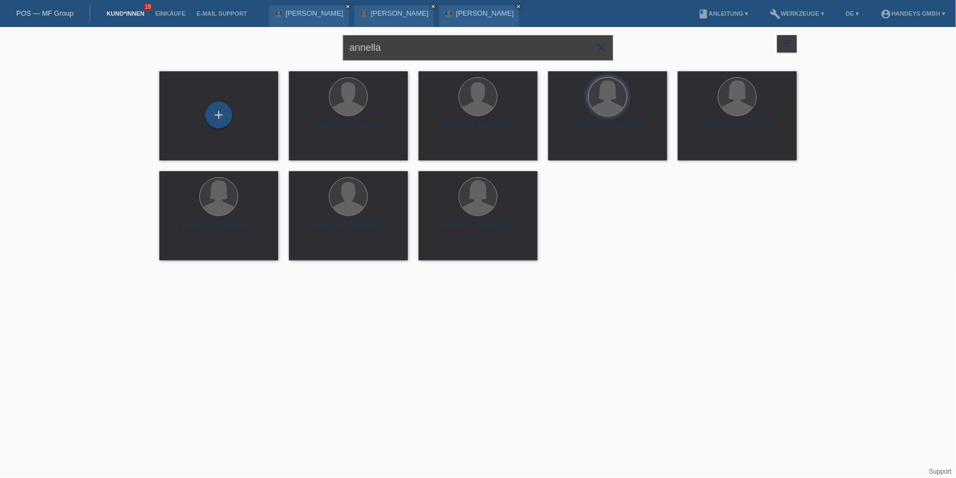
type input "annella"
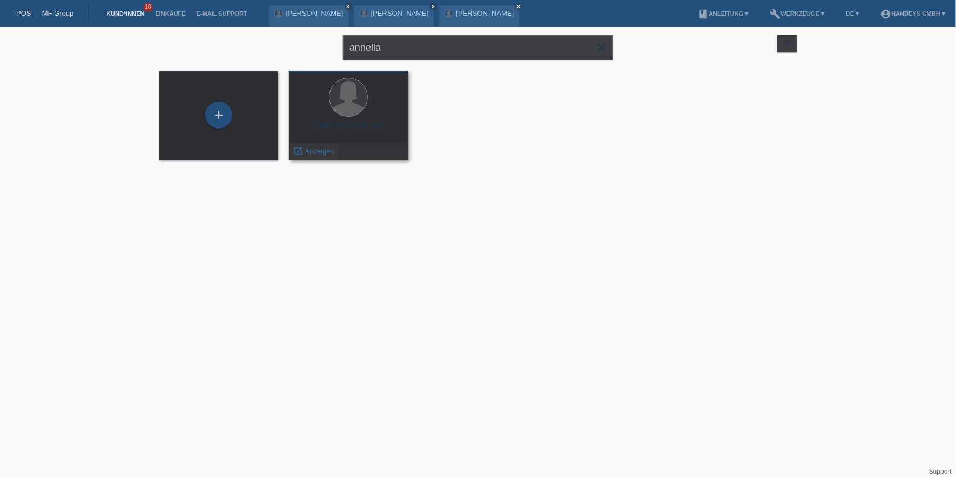
click at [314, 147] on span "Anzeigen" at bounding box center [319, 151] width 29 height 8
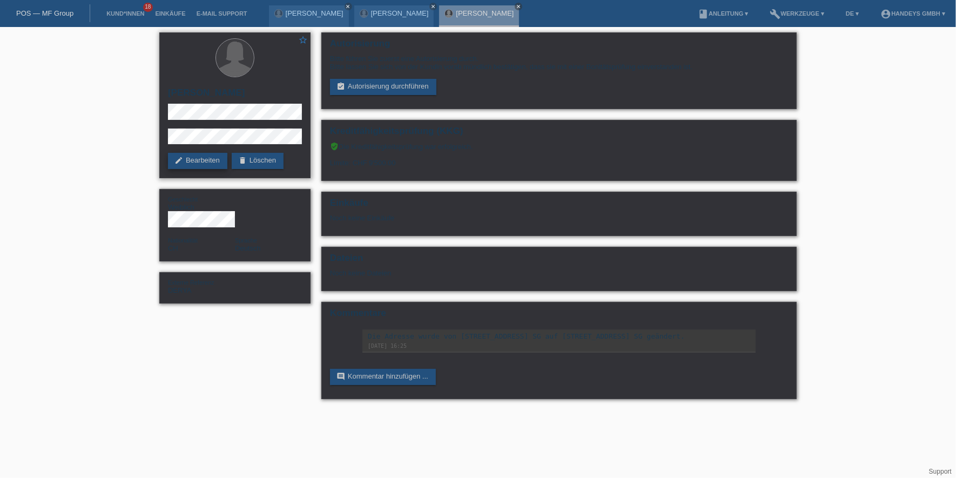
click at [191, 160] on link "edit Bearbeiten" at bounding box center [197, 161] width 59 height 16
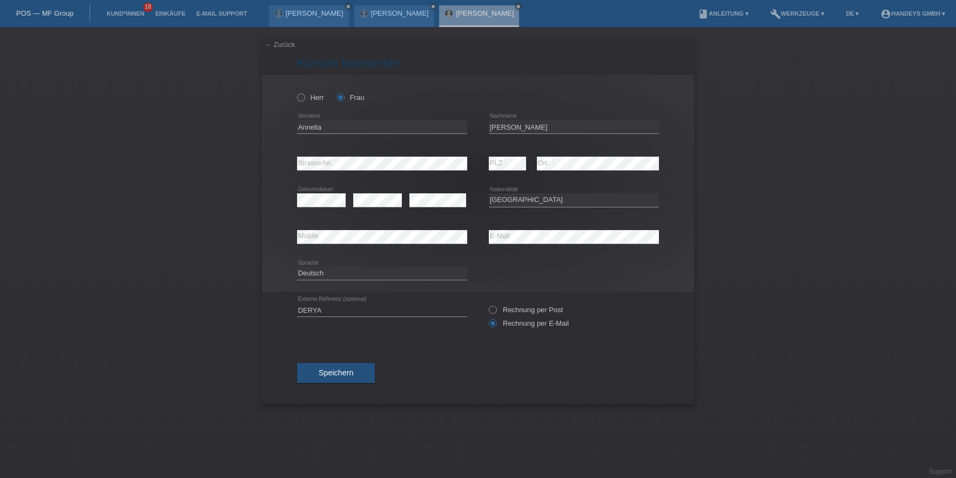
select select "CH"
click at [258, 162] on div "← Zurück Kundin bearbeiten Herr Frau Annella error Vorname PLZ" at bounding box center [478, 252] width 956 height 451
click at [459, 236] on div "error Mobile error E-Mail" at bounding box center [478, 237] width 362 height 37
click at [466, 236] on div "error Mobile error E-Mail" at bounding box center [478, 237] width 362 height 37
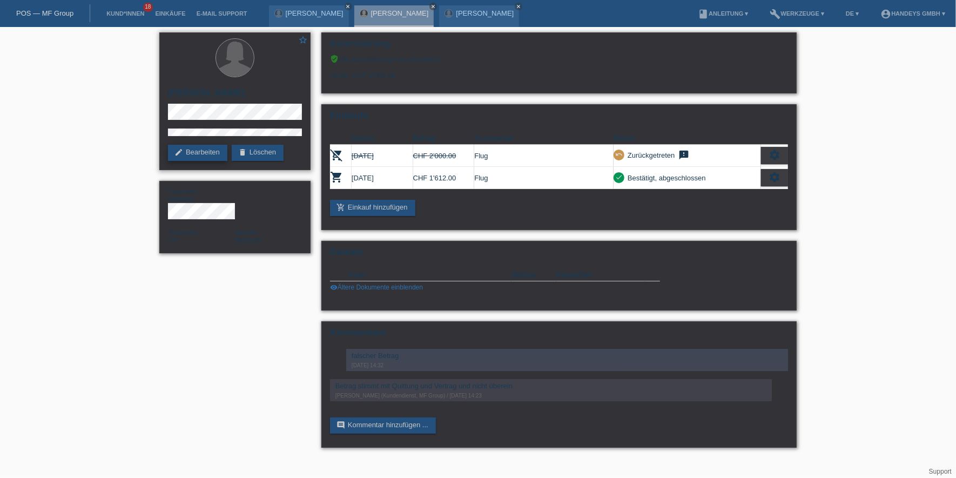
click at [193, 155] on link "edit Bearbeiten" at bounding box center [197, 153] width 59 height 16
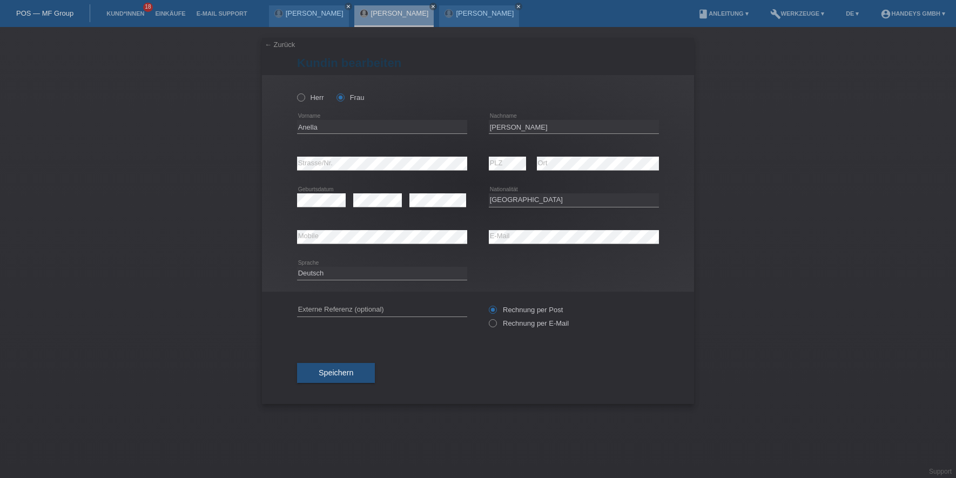
select select "CH"
click at [300, 125] on input "Anella" at bounding box center [382, 126] width 170 height 13
type input "Annella"
click at [374, 310] on input "text" at bounding box center [382, 309] width 170 height 13
type input "DERYA"
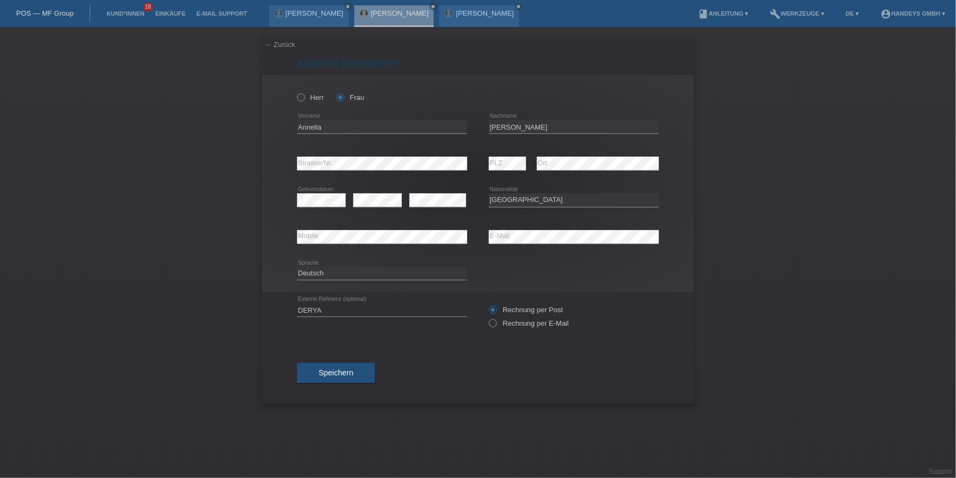
click at [252, 320] on div "← Zurück Kundin bearbeiten Herr Frau Annella error Vorname PLZ" at bounding box center [478, 252] width 956 height 451
click at [329, 368] on span "Speichern" at bounding box center [336, 372] width 35 height 9
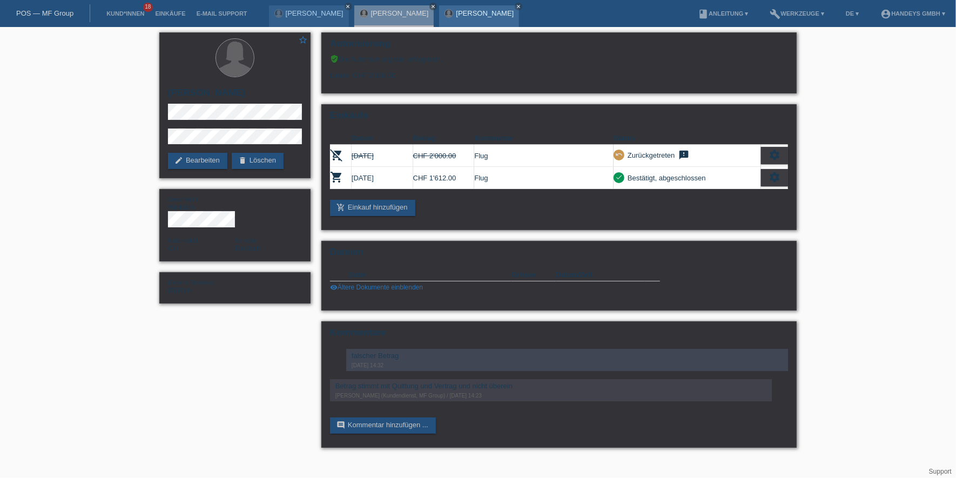
click at [475, 14] on link "[PERSON_NAME]" at bounding box center [485, 13] width 58 height 8
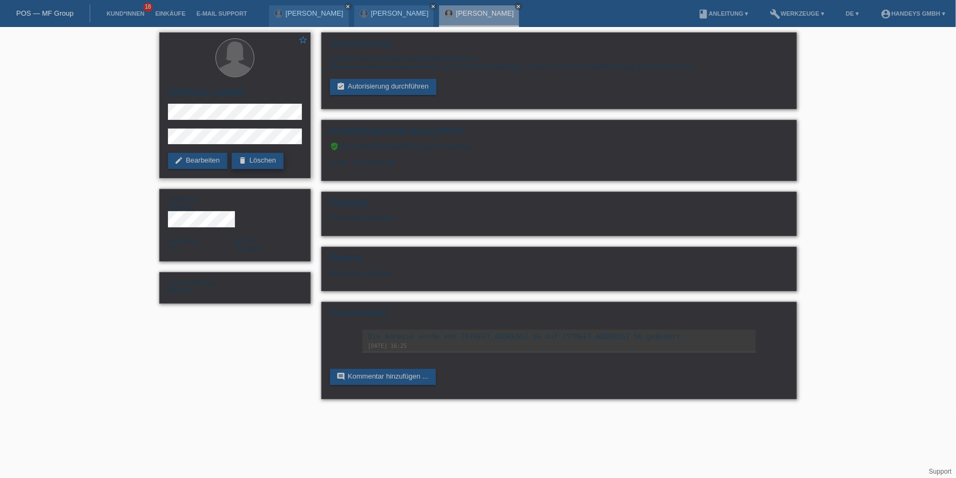
click at [241, 161] on icon "delete" at bounding box center [242, 160] width 9 height 9
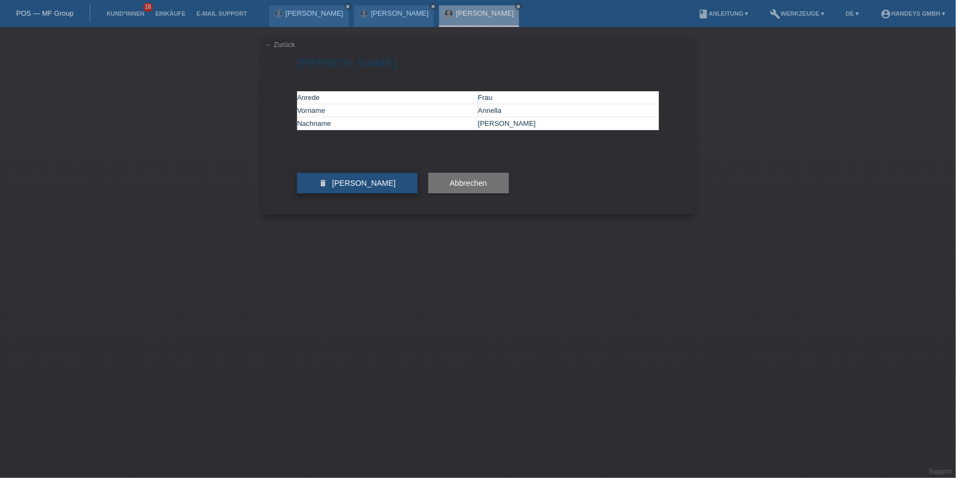
click at [374, 187] on span "Kundin löschen" at bounding box center [364, 183] width 64 height 9
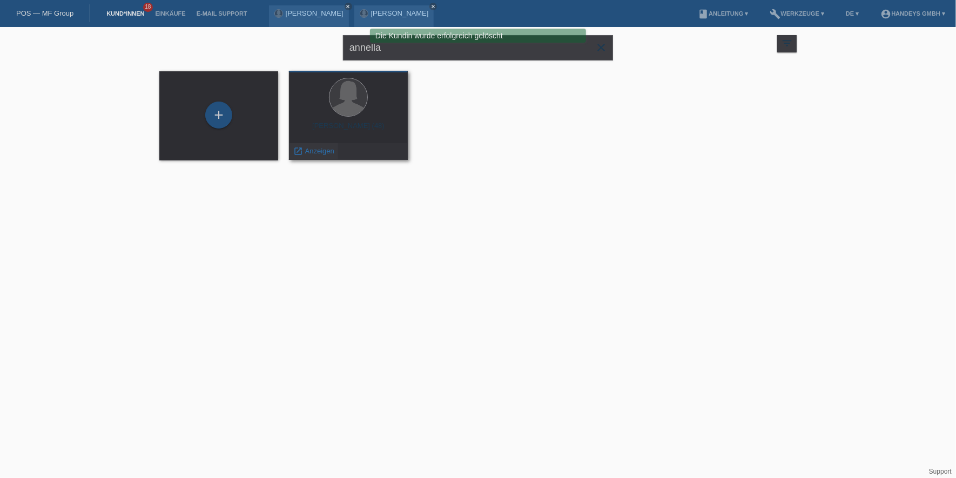
click at [326, 149] on span "Anzeigen" at bounding box center [319, 151] width 29 height 8
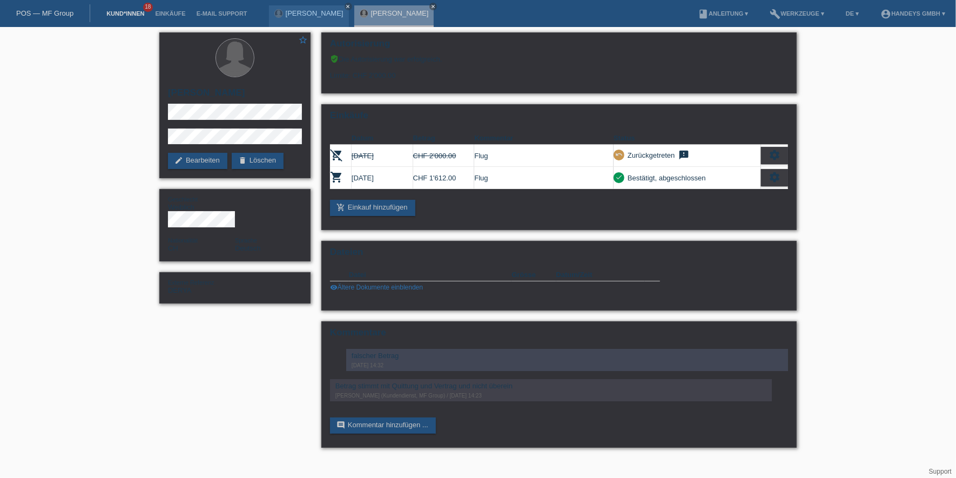
click at [120, 12] on link "Kund*innen" at bounding box center [125, 13] width 49 height 6
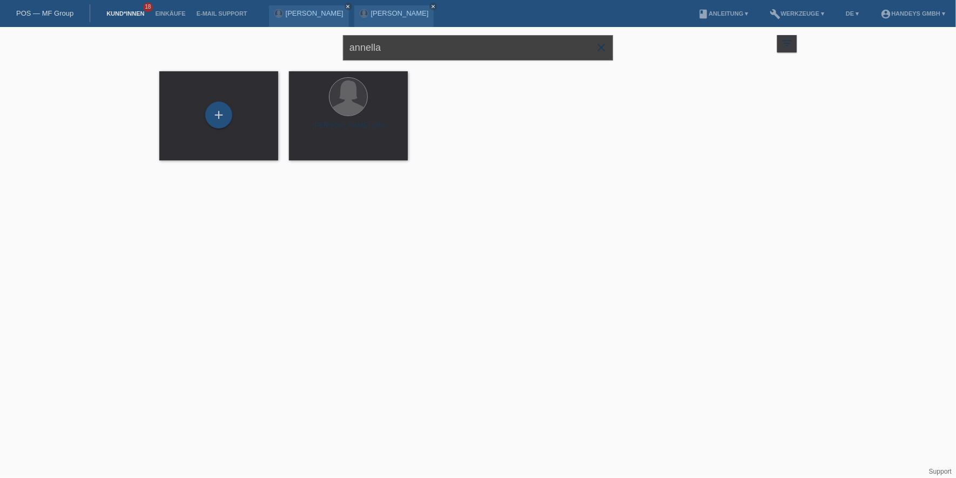
drag, startPoint x: 417, startPoint y: 52, endPoint x: 314, endPoint y: 51, distance: 103.7
click at [315, 51] on div "annella close filter_list view_module Alle Kund*innen anzeigen star Markierte […" at bounding box center [478, 46] width 648 height 39
type input "STALDER"
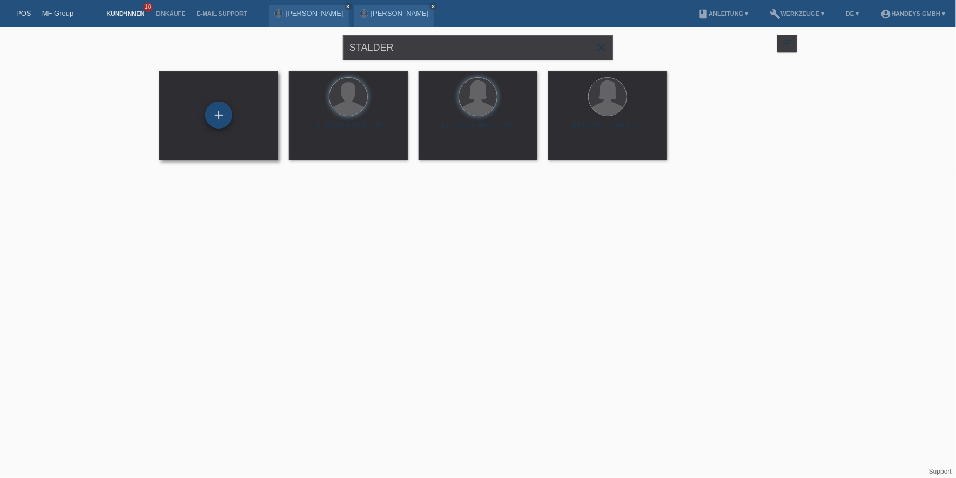
click at [219, 111] on div "+" at bounding box center [218, 114] width 27 height 27
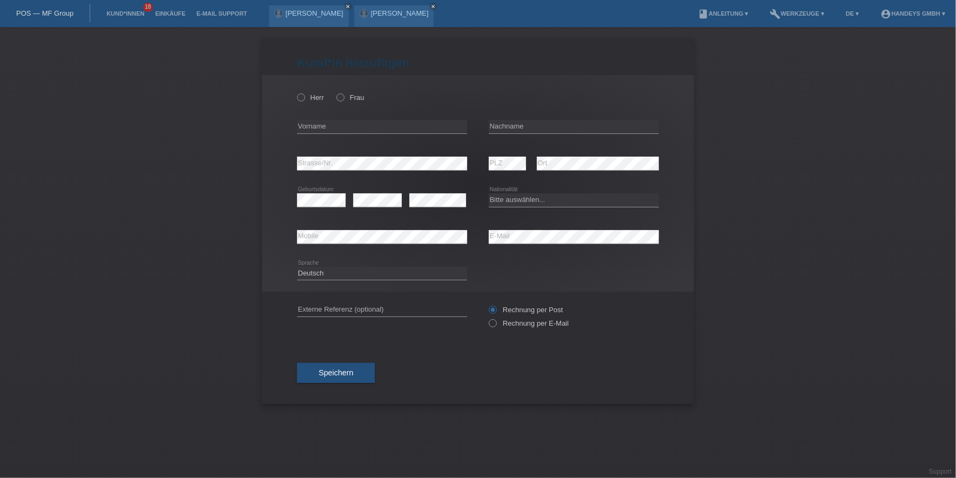
click at [335, 96] on div "Herr Frau" at bounding box center [382, 97] width 170 height 22
click at [335, 92] on icon at bounding box center [335, 92] width 0 height 0
click at [342, 99] on input "Frau" at bounding box center [339, 96] width 7 height 7
radio input "true"
click at [342, 122] on input "text" at bounding box center [382, 126] width 170 height 13
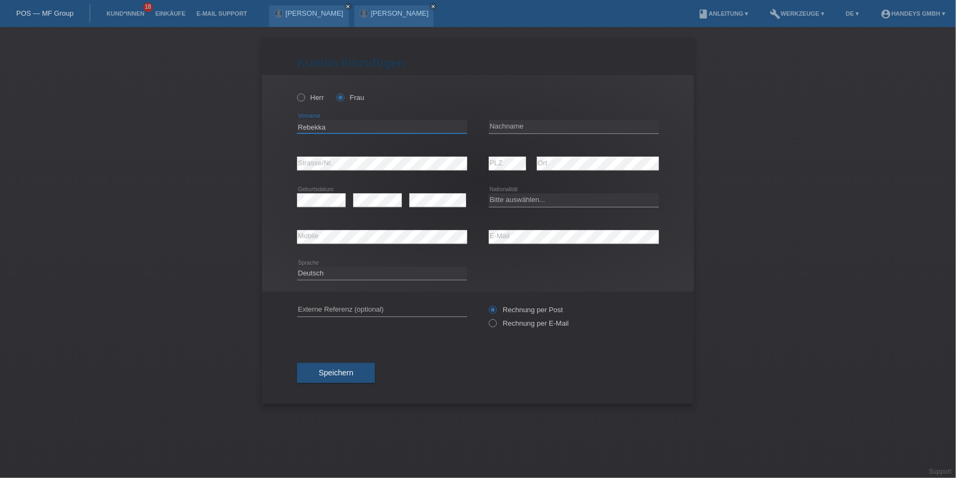
type input "Rebekka"
type input "Stalder"
click at [407, 12] on link "[PERSON_NAME]" at bounding box center [400, 13] width 58 height 8
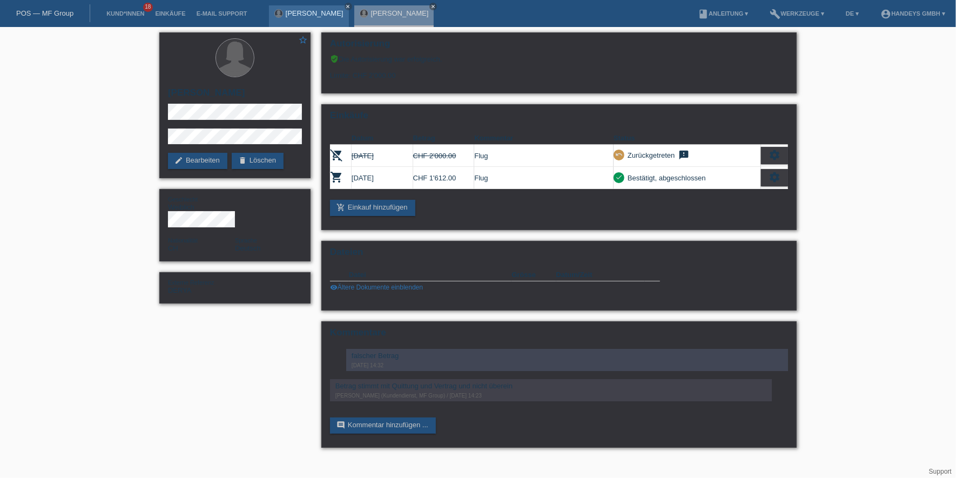
click at [317, 7] on div "[PERSON_NAME] close" at bounding box center [309, 16] width 80 height 22
click at [314, 10] on link "[PERSON_NAME]" at bounding box center [315, 13] width 58 height 8
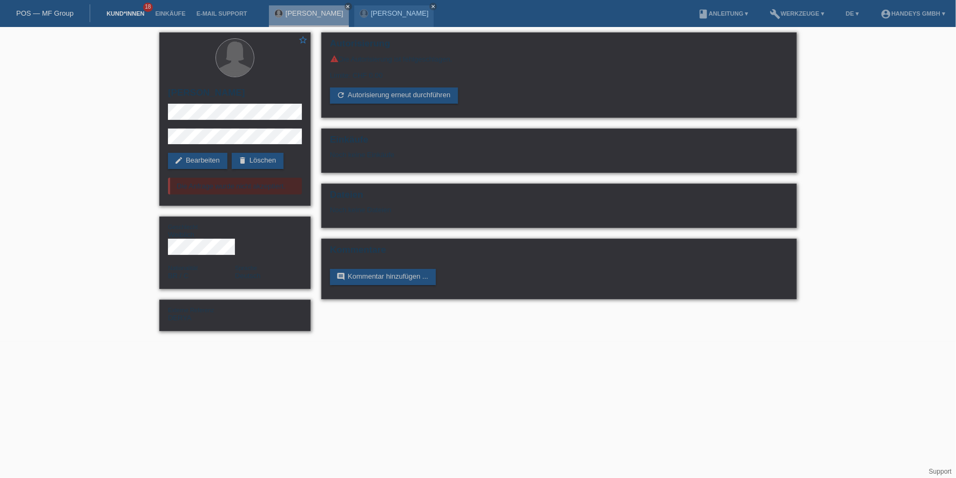
click at [130, 15] on link "Kund*innen" at bounding box center [125, 13] width 49 height 6
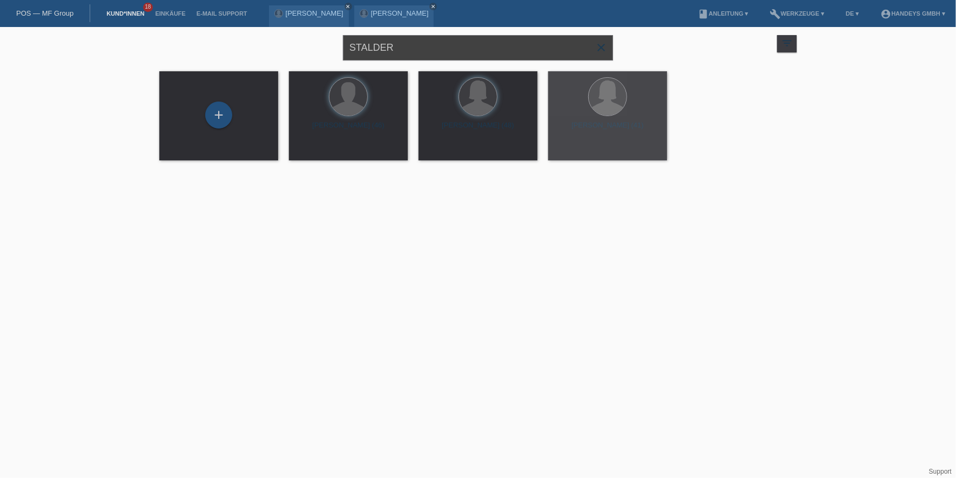
drag, startPoint x: 465, startPoint y: 52, endPoint x: 256, endPoint y: 53, distance: 209.5
click at [259, 51] on div "STALDER close filter_list view_module Alle Kund*innen anzeigen star Markierte […" at bounding box center [478, 46] width 648 height 39
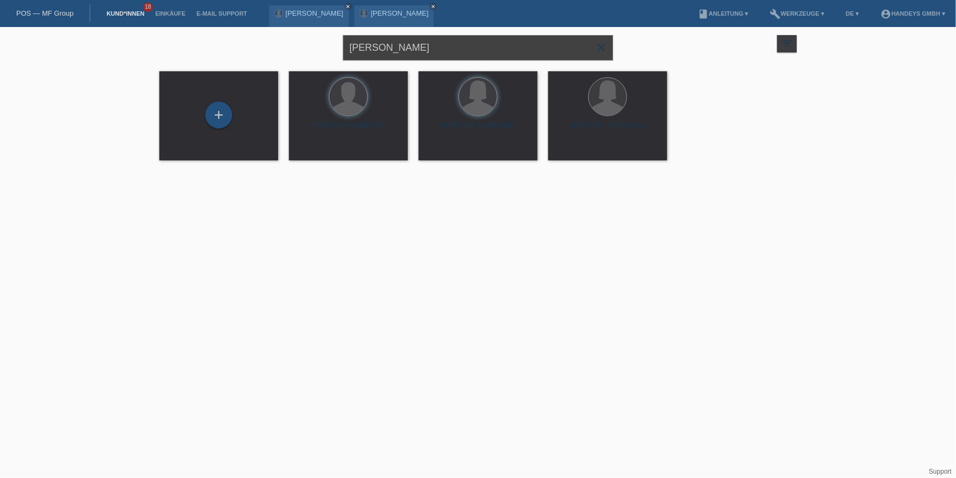
type input "stalder rebekka"
click at [220, 117] on div "+" at bounding box center [218, 114] width 27 height 27
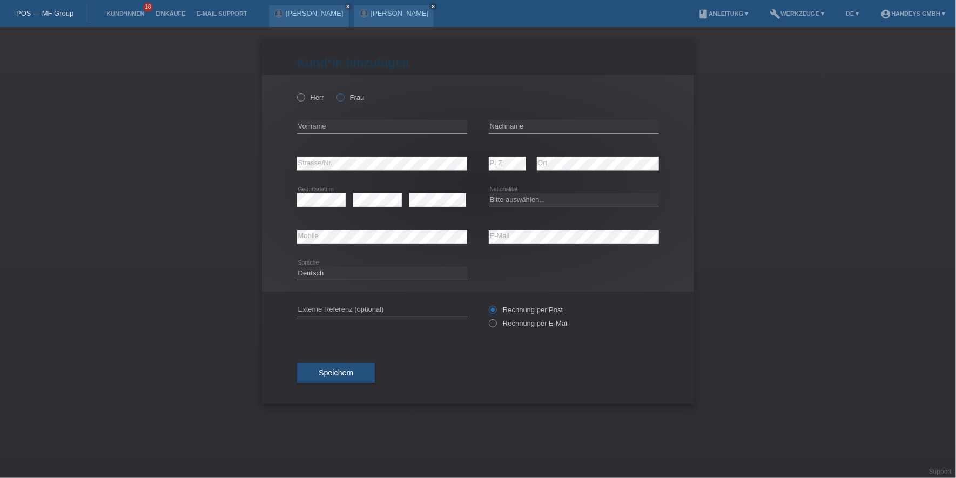
click at [335, 92] on icon at bounding box center [335, 92] width 0 height 0
click at [343, 95] on input "Frau" at bounding box center [339, 96] width 7 height 7
radio input "true"
click at [350, 121] on input "text" at bounding box center [382, 126] width 170 height 13
type input "Rebekka"
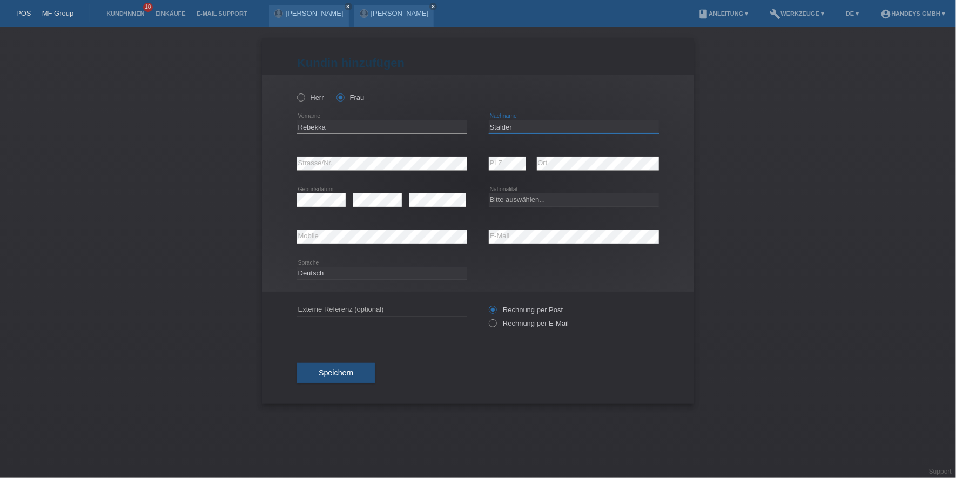
type input "Stalder"
select select "CH"
click at [350, 316] on icon at bounding box center [382, 316] width 170 height 1
click at [353, 313] on input "text" at bounding box center [382, 309] width 170 height 13
drag, startPoint x: 349, startPoint y: 309, endPoint x: 279, endPoint y: 312, distance: 70.3
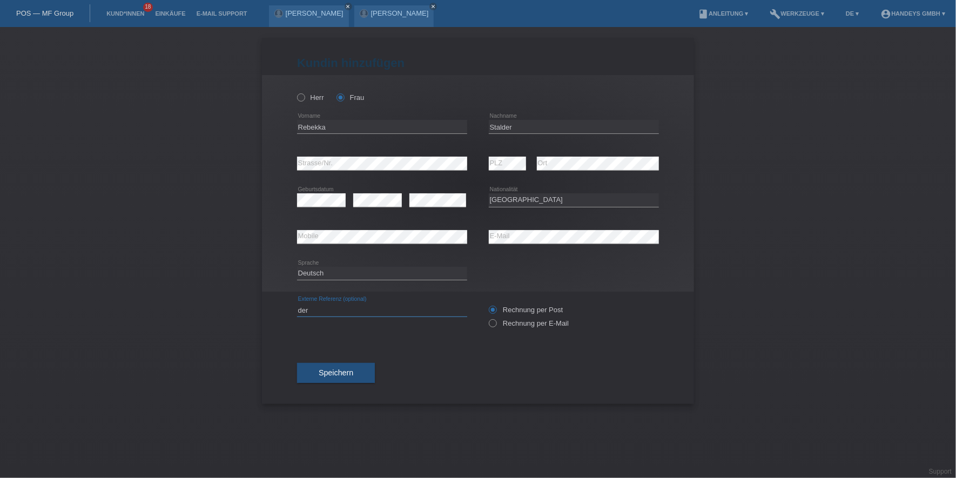
click at [279, 312] on div "Kund*in hinzufügen Kunde hinzufügen Kundin hinzufügen Herr Frau Rebekka error V…" at bounding box center [478, 221] width 432 height 366
type input "DERYA"
click at [241, 300] on div "Kund*in hinzufügen Kunde hinzufügen Kundin hinzufügen Herr Frau Rebekka error V…" at bounding box center [478, 252] width 956 height 451
click at [355, 377] on button "Speichern" at bounding box center [336, 373] width 78 height 21
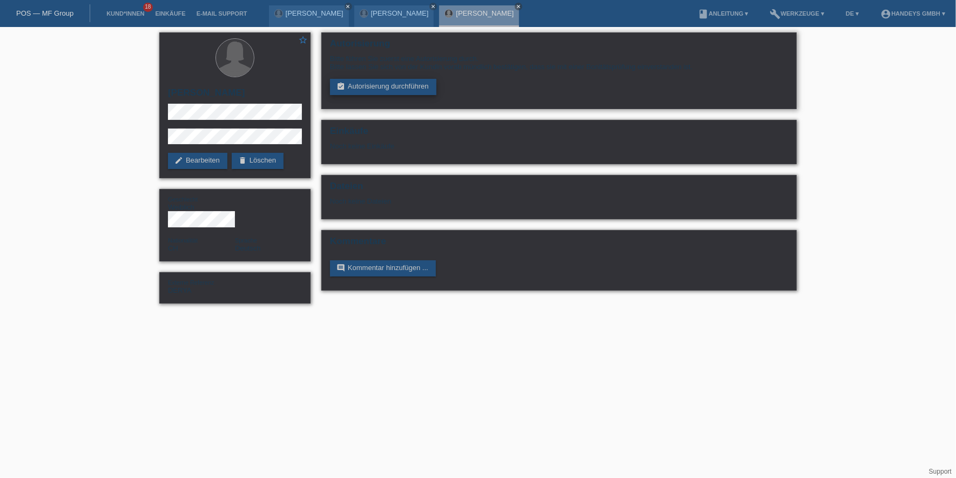
click at [375, 84] on link "assignment_turned_in Autorisierung durchführen" at bounding box center [383, 87] width 106 height 16
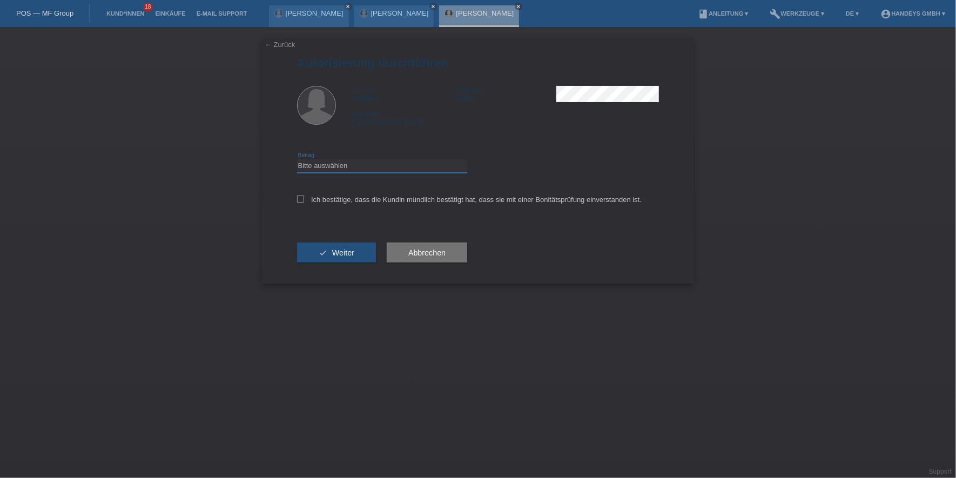
click at [363, 162] on select "Bitte auswählen CHF 1.00 - CHF 499.00 CHF 500.00 - CHF 1'999.00 CHF 2'000.00 - …" at bounding box center [382, 165] width 170 height 13
select select "3"
click at [297, 159] on select "Bitte auswählen CHF 1.00 - CHF 499.00 CHF 500.00 - CHF 1'999.00 CHF 2'000.00 - …" at bounding box center [382, 165] width 170 height 13
click at [337, 202] on label "Ich bestätige, dass die Kundin mündlich bestätigt hat, dass sie mit einer Bonit…" at bounding box center [469, 199] width 344 height 8
click at [304, 202] on input "Ich bestätige, dass die Kundin mündlich bestätigt hat, dass sie mit einer Bonit…" at bounding box center [300, 198] width 7 height 7
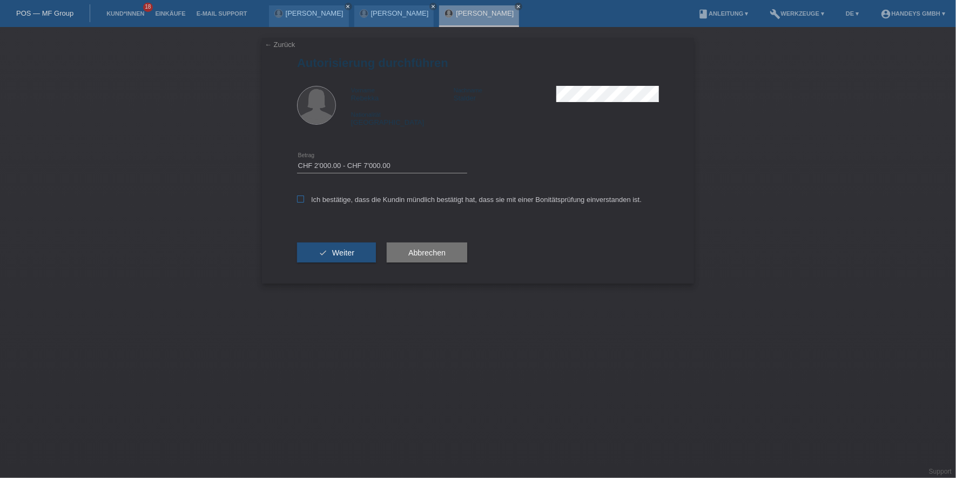
checkbox input "true"
click at [335, 249] on span "Weiter" at bounding box center [343, 252] width 22 height 9
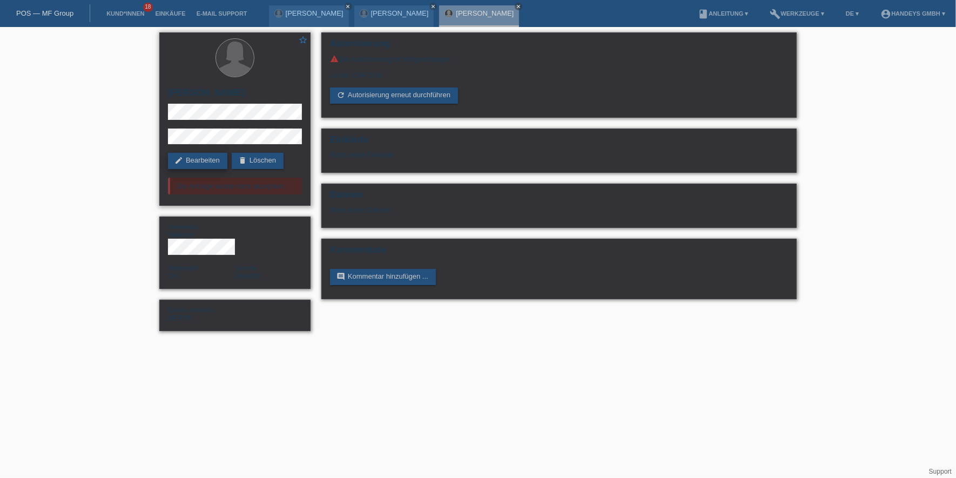
drag, startPoint x: 195, startPoint y: 162, endPoint x: 214, endPoint y: 155, distance: 19.5
click at [195, 162] on link "edit Bearbeiten" at bounding box center [197, 161] width 59 height 16
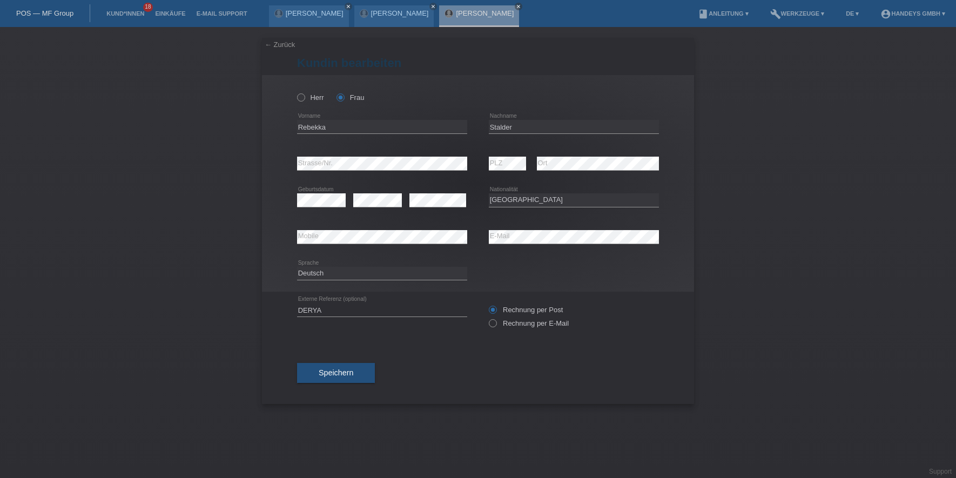
select select "CH"
click at [316, 126] on input "Rebekka" at bounding box center [382, 126] width 170 height 13
click at [500, 126] on input "Stalder" at bounding box center [574, 126] width 170 height 13
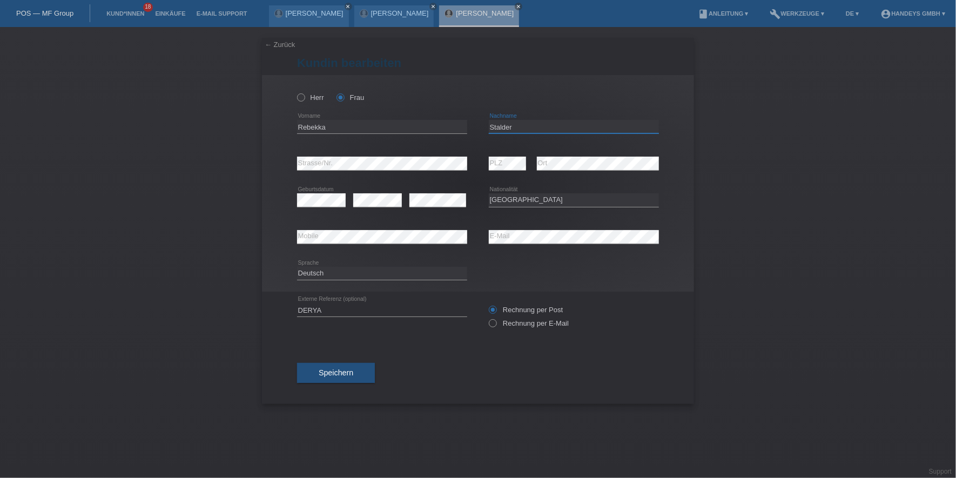
paste input "Rebekka"
click at [510, 127] on input "Rebekka" at bounding box center [574, 126] width 170 height 13
type input "Stalder"
click at [502, 128] on input "Stalder" at bounding box center [574, 126] width 170 height 13
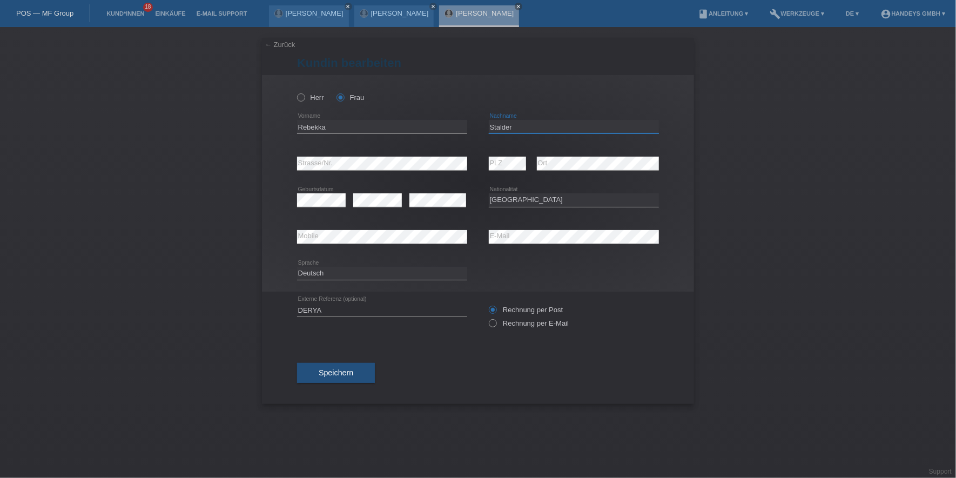
click at [502, 128] on input "Stalder" at bounding box center [574, 126] width 170 height 13
click at [315, 126] on input "Rebekka" at bounding box center [382, 126] width 170 height 13
click at [465, 235] on div "error Mobile error E-Mail" at bounding box center [478, 237] width 362 height 37
click at [369, 371] on button "Speichern" at bounding box center [336, 373] width 78 height 21
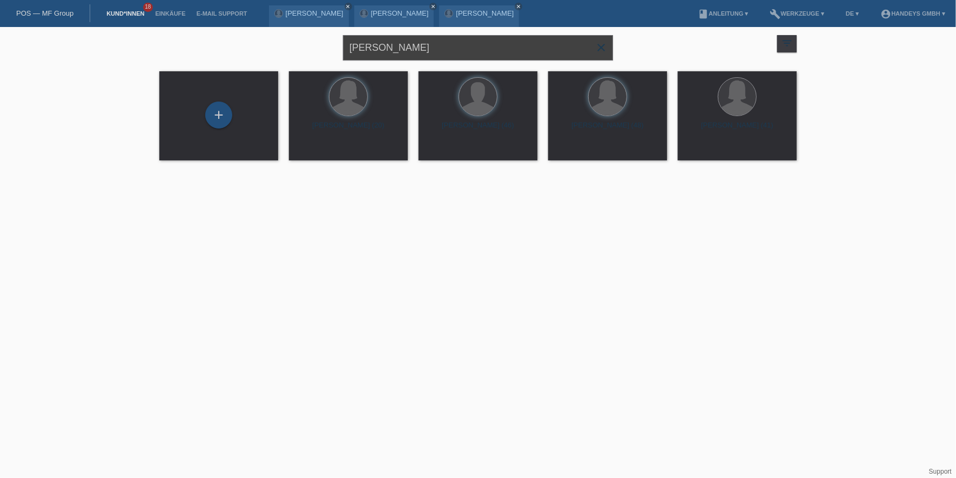
drag, startPoint x: 435, startPoint y: 50, endPoint x: 126, endPoint y: 58, distance: 308.9
click at [147, 47] on div "stalder rebekka close filter_list view_module Alle Kund*innen anzeigen star Mar…" at bounding box center [478, 100] width 956 height 147
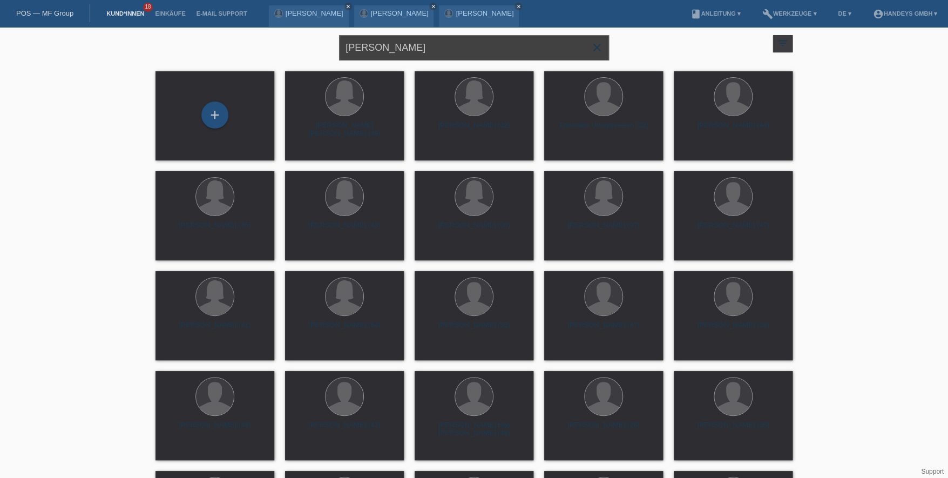
drag, startPoint x: 429, startPoint y: 51, endPoint x: 23, endPoint y: 30, distance: 407.1
type input "Lanfranchi"
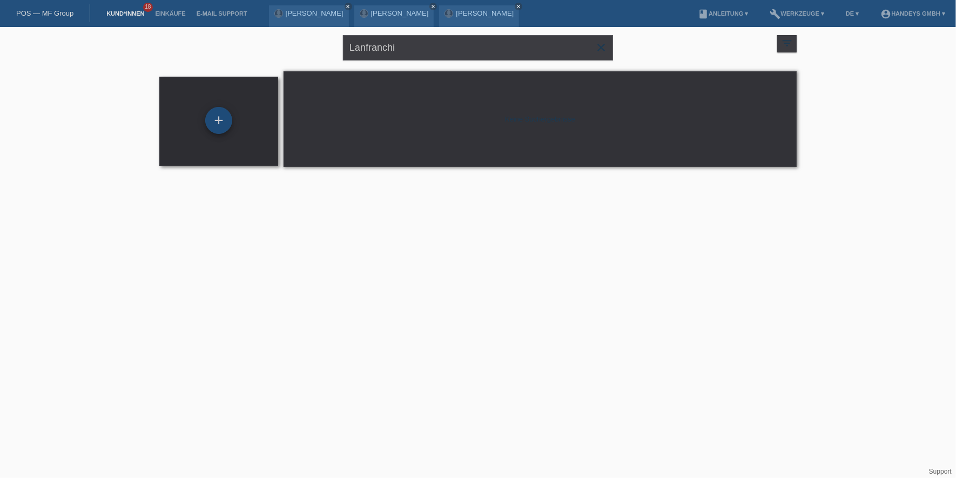
click at [213, 124] on div "+" at bounding box center [218, 120] width 27 height 27
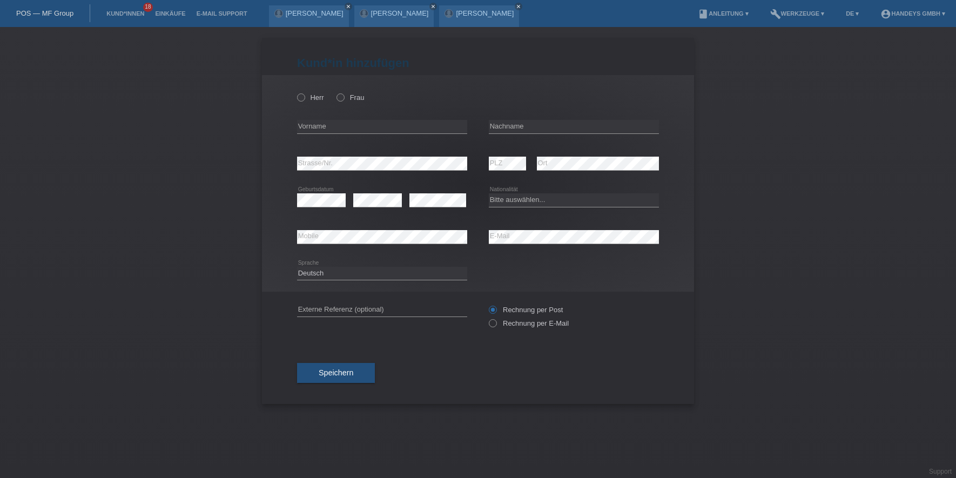
click at [346, 96] on label "Frau" at bounding box center [350, 97] width 28 height 8
click at [343, 96] on input "Frau" at bounding box center [339, 96] width 7 height 7
radio input "true"
click at [325, 127] on input "text" at bounding box center [382, 126] width 170 height 13
click at [341, 125] on input "text" at bounding box center [382, 126] width 170 height 13
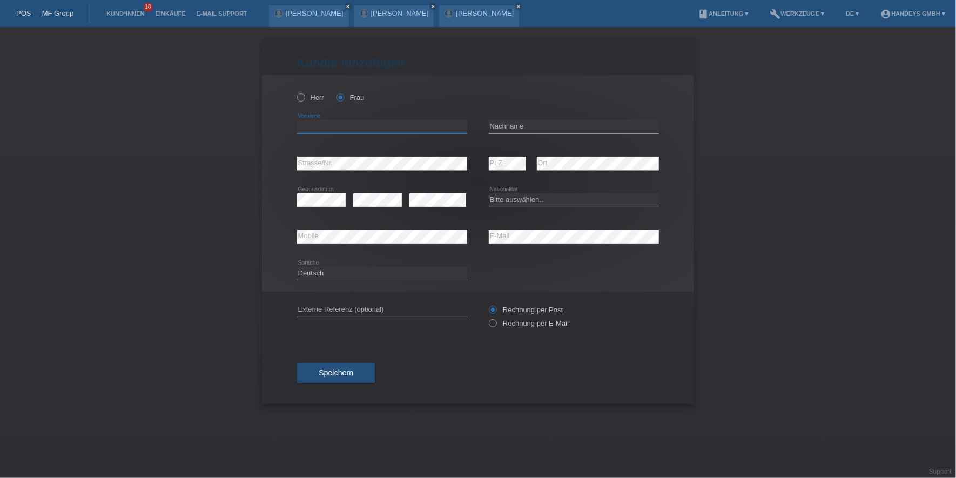
paste input "[PERSON_NAME] [PERSON_NAME]"
type input "[PERSON_NAME] [PERSON_NAME]"
click at [511, 124] on input "text" at bounding box center [574, 126] width 170 height 13
paste input "Lanfranchi"
type input "Lanfranchi"
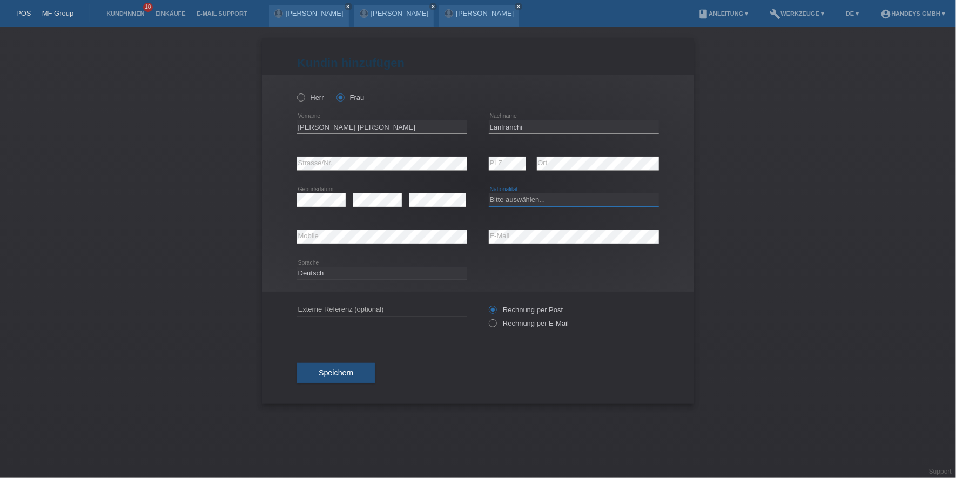
select select "CH"
click at [529, 243] on div "error E-Mail" at bounding box center [574, 237] width 170 height 37
click at [357, 313] on input "text" at bounding box center [382, 309] width 170 height 13
type input "DERYA"
click at [235, 324] on div "Kund*in hinzufügen Kunde hinzufügen Kundin hinzufügen Herr Frau Daniela Elisa e…" at bounding box center [478, 252] width 956 height 451
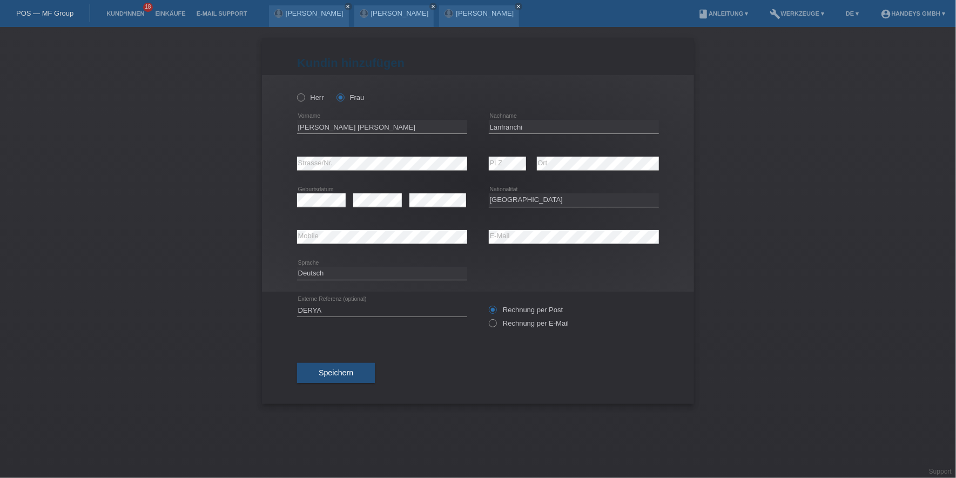
click at [321, 361] on div "Speichern" at bounding box center [478, 373] width 362 height 63
click at [321, 368] on button "Speichern" at bounding box center [336, 373] width 78 height 21
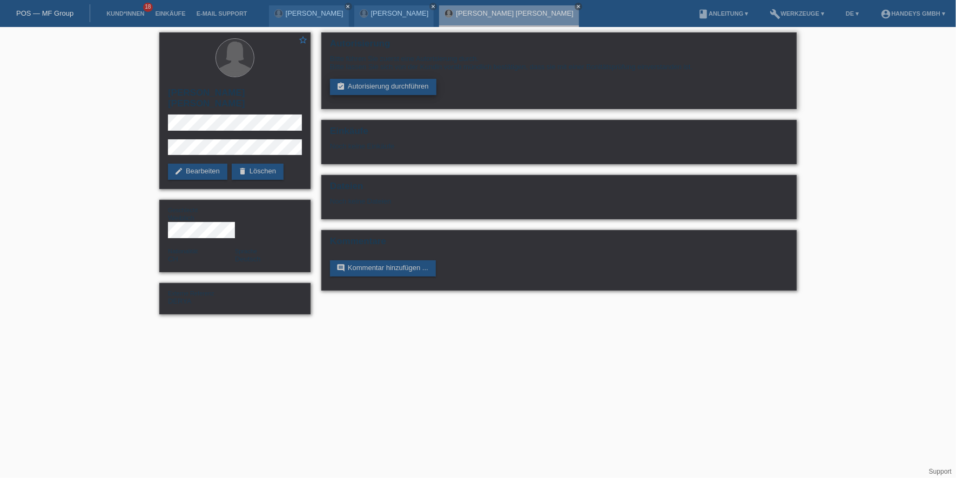
click at [342, 82] on icon "assignment_turned_in" at bounding box center [340, 86] width 9 height 9
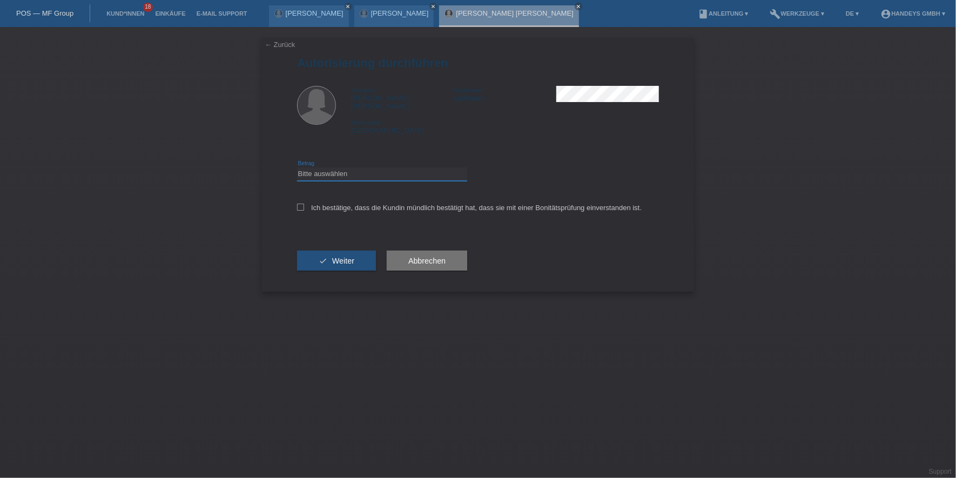
click at [382, 170] on select "Bitte auswählen CHF 1.00 - CHF 499.00 CHF 500.00 - CHF 1'999.00 CHF 2'000.00 - …" at bounding box center [382, 173] width 170 height 13
select select "3"
click at [297, 167] on select "Bitte auswählen CHF 1.00 - CHF 499.00 CHF 500.00 - CHF 1'999.00 CHF 2'000.00 - …" at bounding box center [382, 173] width 170 height 13
click at [378, 194] on div "Ich bestätige, dass die Kundin mündlich bestätigt hat, dass sie mit einer Bonit…" at bounding box center [478, 211] width 362 height 37
click at [369, 204] on label "Ich bestätige, dass die Kundin mündlich bestätigt hat, dass sie mit einer Bonit…" at bounding box center [469, 208] width 344 height 8
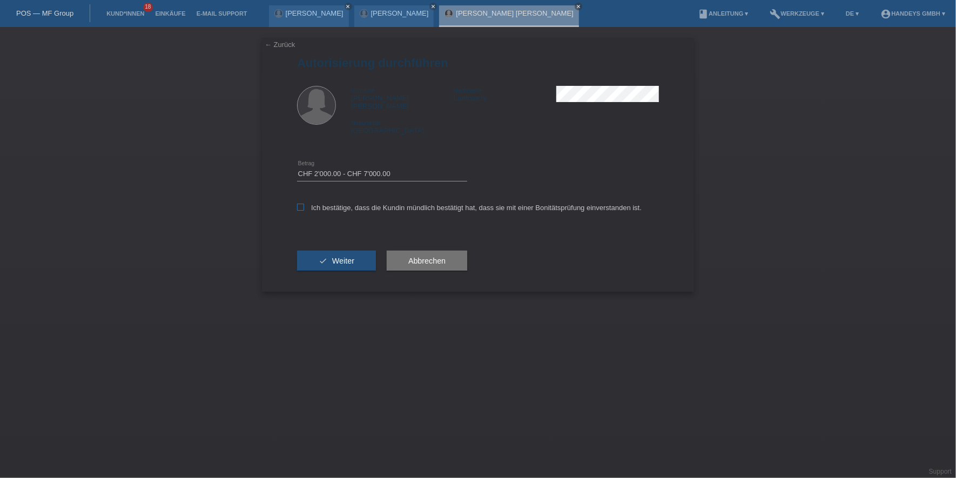
click at [304, 204] on input "Ich bestätige, dass die Kundin mündlich bestätigt hat, dass sie mit einer Bonit…" at bounding box center [300, 207] width 7 height 7
checkbox input "true"
click at [355, 250] on button "check Weiter" at bounding box center [336, 260] width 79 height 21
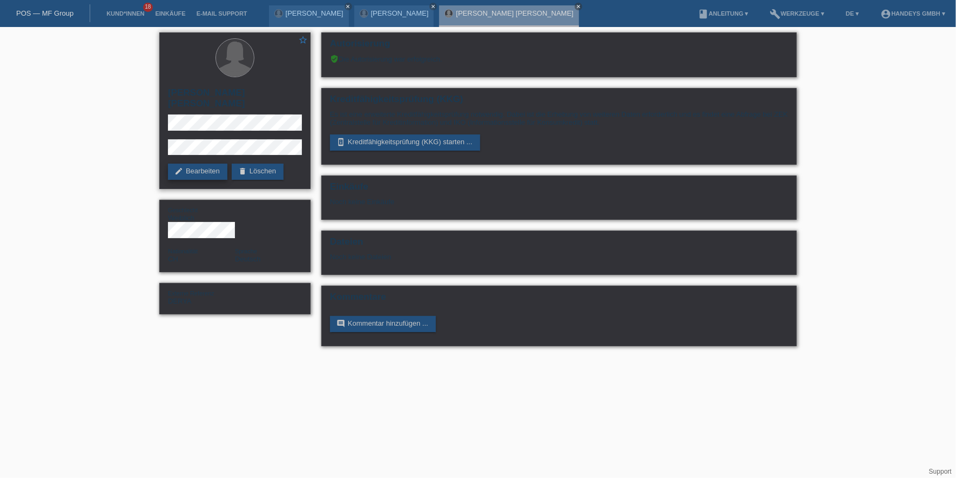
click at [195, 164] on link "edit Bearbeiten" at bounding box center [197, 172] width 59 height 16
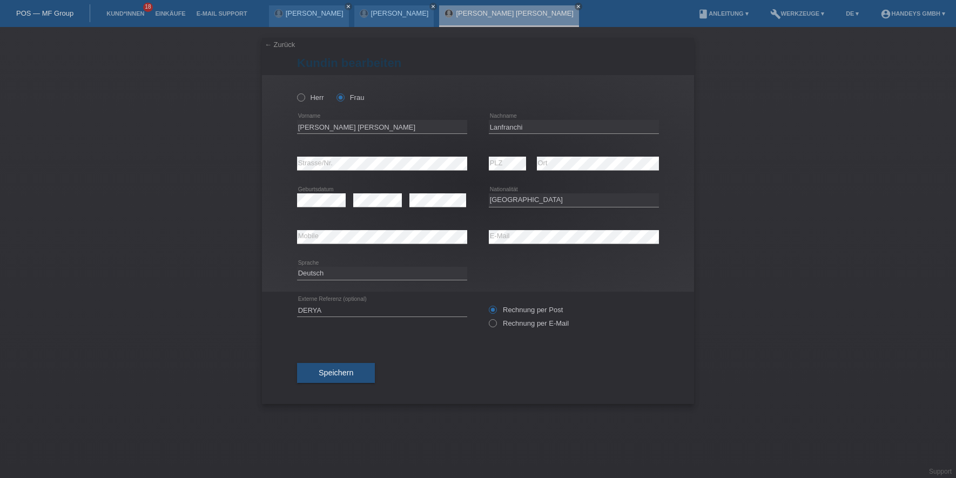
select select "CH"
drag, startPoint x: 381, startPoint y: 130, endPoint x: 272, endPoint y: 129, distance: 108.5
click at [272, 129] on div "[PERSON_NAME] Frau [PERSON_NAME] [PERSON_NAME] error Vorname" at bounding box center [478, 183] width 432 height 216
click at [517, 128] on input "Lanfranchi" at bounding box center [574, 126] width 170 height 13
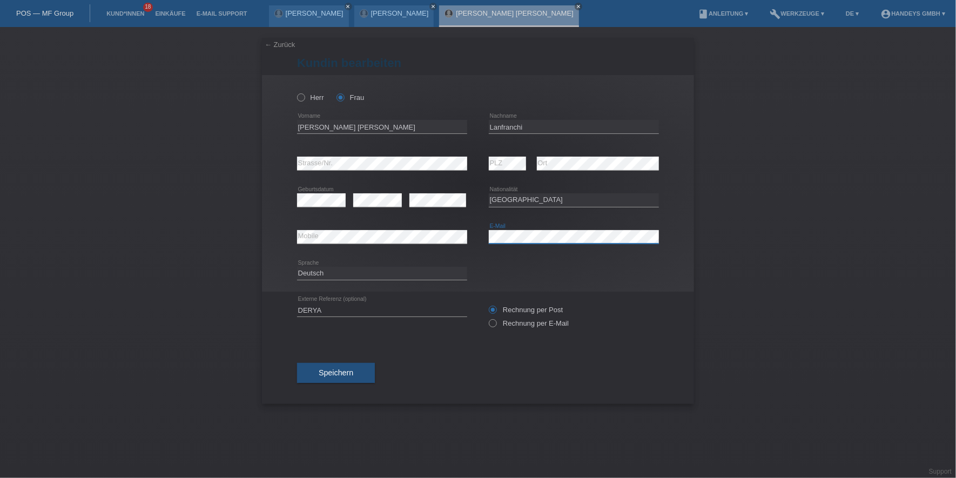
click at [419, 233] on div "error Mobile error E-Mail" at bounding box center [478, 237] width 362 height 37
click at [336, 370] on span "Speichern" at bounding box center [336, 372] width 35 height 9
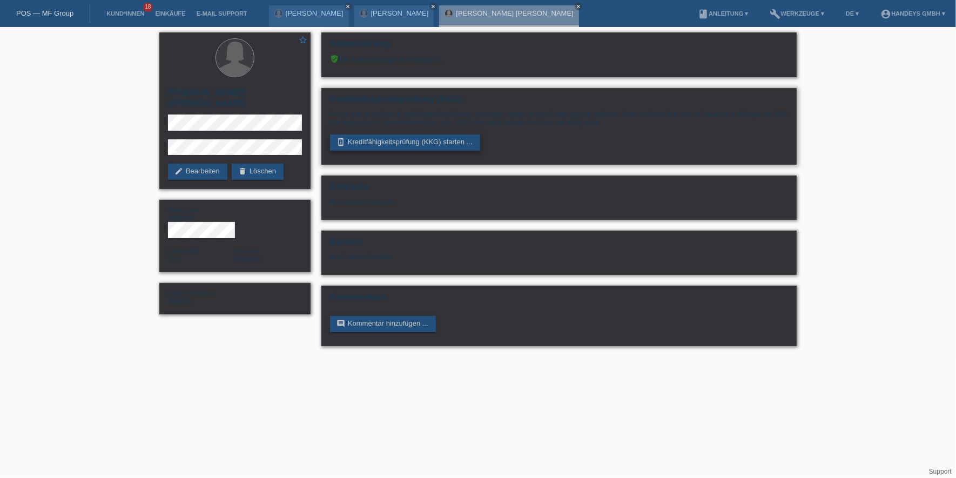
click at [452, 142] on link "perm_device_information Kreditfähigkeitsprüfung (KKG) starten ..." at bounding box center [405, 142] width 150 height 16
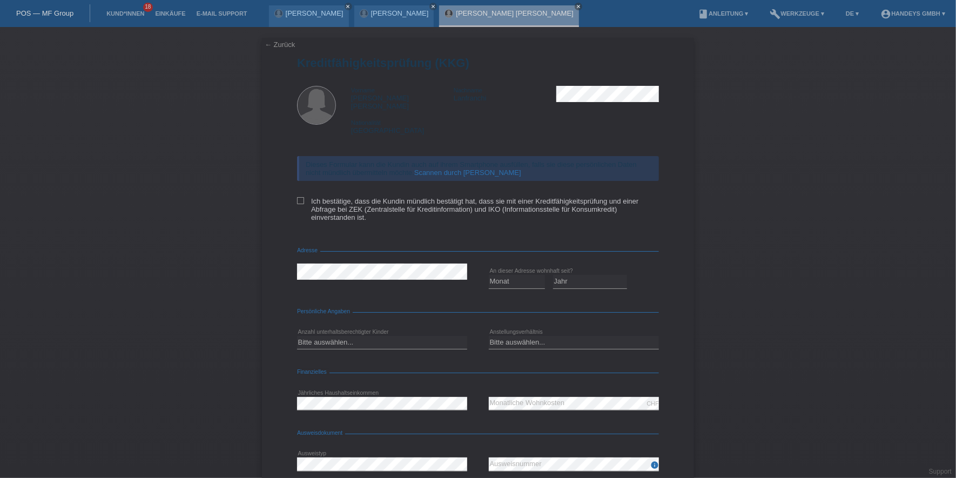
click at [442, 168] on link "Scannen durch Kundin" at bounding box center [467, 172] width 107 height 8
click at [128, 11] on link "Kund*innen" at bounding box center [125, 13] width 49 height 6
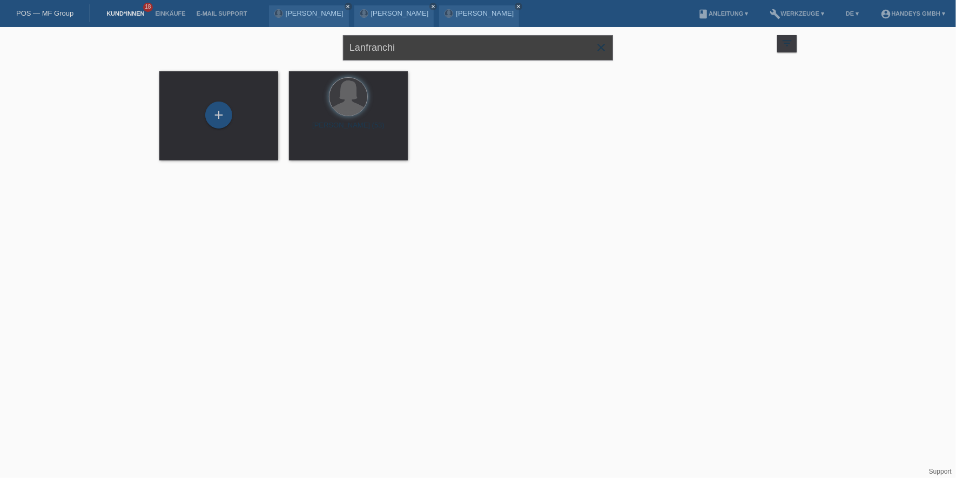
drag, startPoint x: 407, startPoint y: 44, endPoint x: 218, endPoint y: 36, distance: 189.7
click at [218, 36] on div "Lanfranchi close filter_list view_module Alle Kund*innen anzeigen star Markiert…" at bounding box center [478, 46] width 648 height 39
paste input "Hatus Dav"
type input "[PERSON_NAME]"
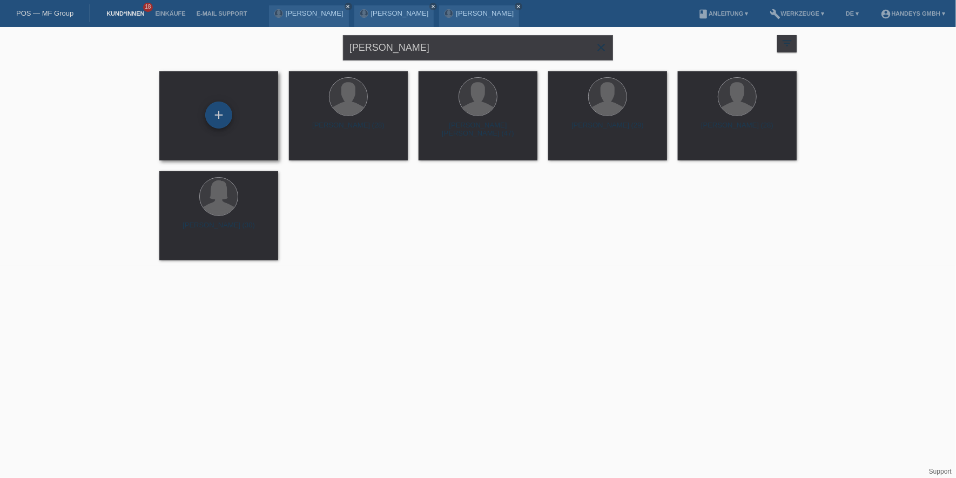
click at [215, 118] on div "+" at bounding box center [218, 114] width 27 height 27
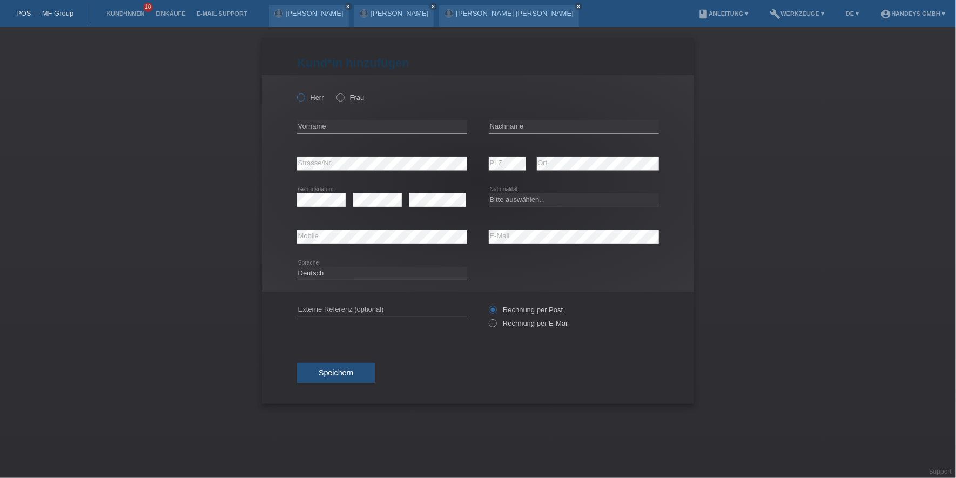
click at [295, 92] on icon at bounding box center [295, 92] width 0 height 0
click at [302, 99] on input "Herr" at bounding box center [300, 96] width 7 height 7
radio input "true"
click at [319, 134] on div "error Vorname" at bounding box center [382, 127] width 170 height 37
click at [328, 130] on input "text" at bounding box center [382, 126] width 170 height 13
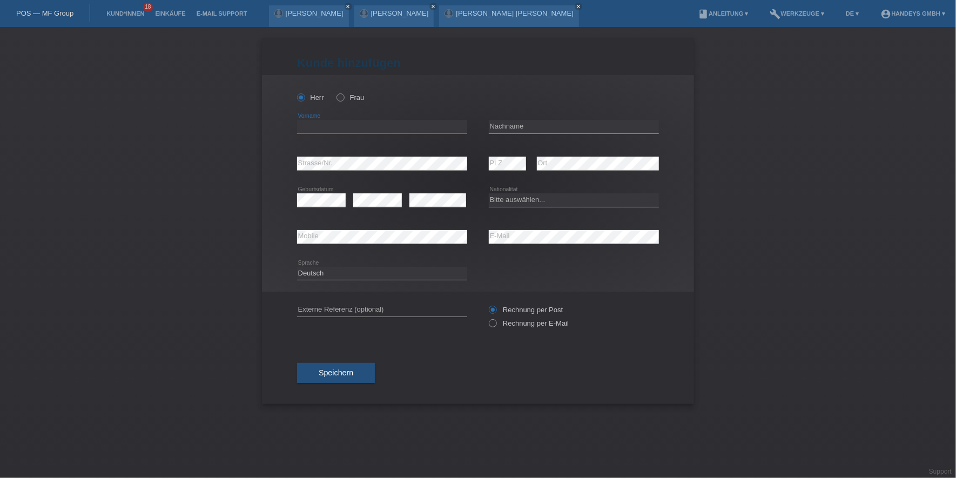
paste input "[PERSON_NAME]"
type input "[PERSON_NAME]"
click at [502, 127] on input "text" at bounding box center [574, 126] width 170 height 13
paste input "[PERSON_NAME] [PERSON_NAME]"
type input "[PERSON_NAME] [PERSON_NAME]"
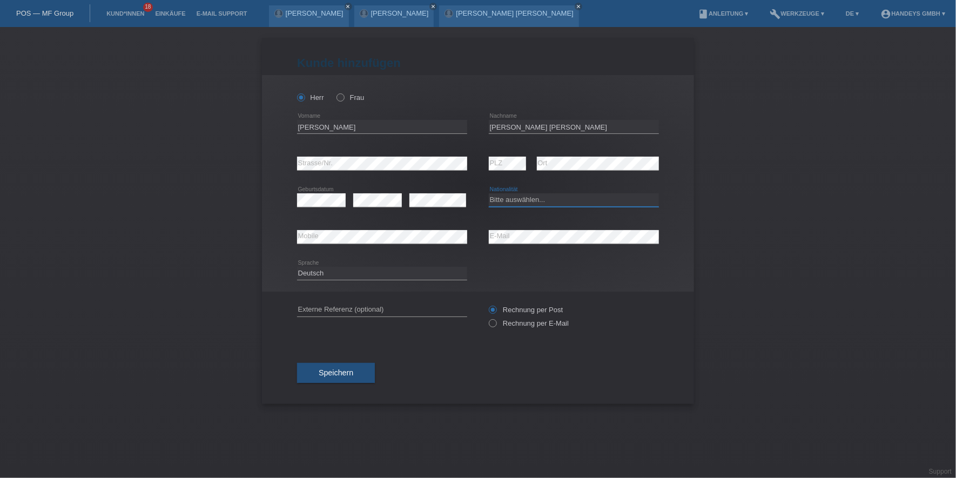
select select "CH"
click at [486, 233] on div "error Mobile error E-Mail" at bounding box center [478, 237] width 362 height 37
click at [347, 312] on input "text" at bounding box center [382, 309] width 170 height 13
type input "DERYA"
click at [297, 342] on div "Speichern" at bounding box center [478, 373] width 362 height 63
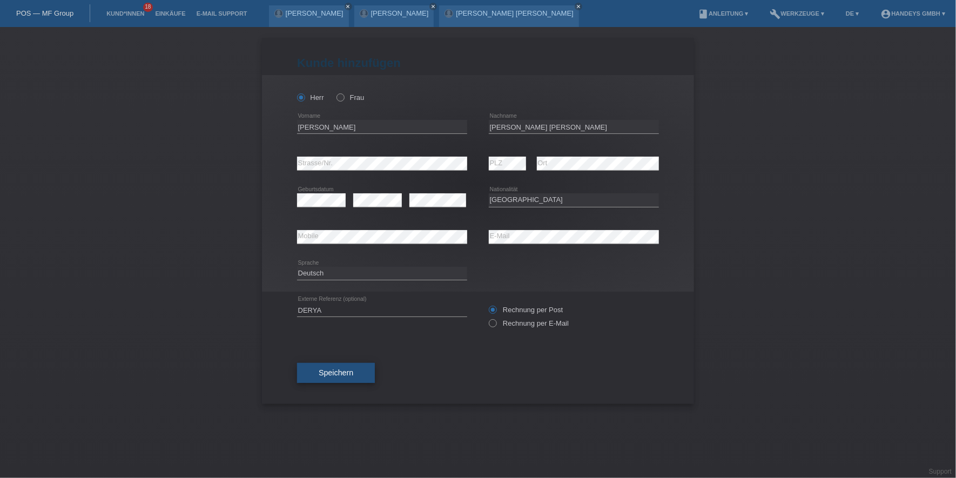
click at [335, 363] on button "Speichern" at bounding box center [336, 373] width 78 height 21
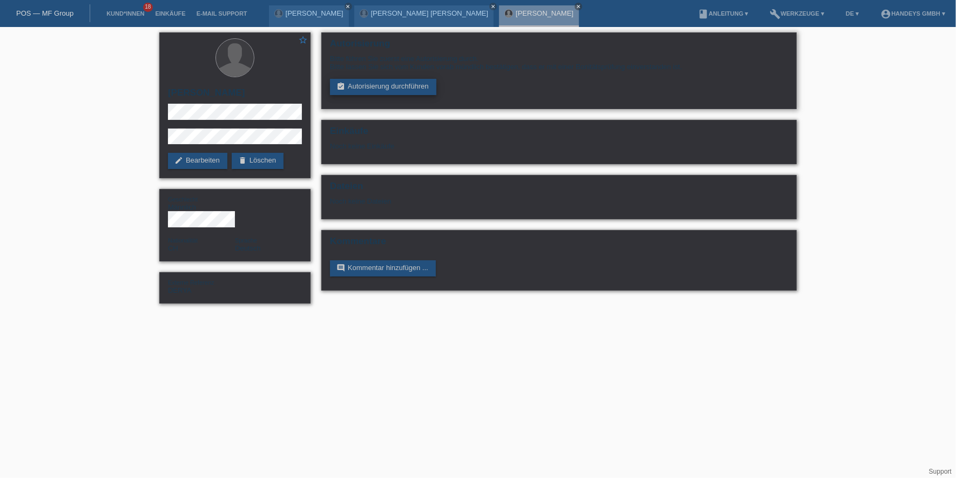
click at [377, 80] on link "assignment_turned_in Autorisierung durchführen" at bounding box center [383, 87] width 106 height 16
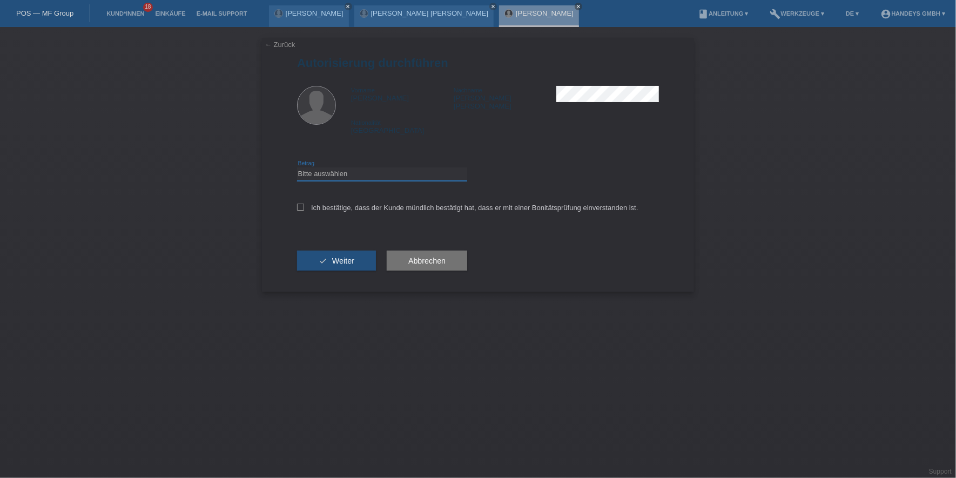
click at [410, 167] on select "Bitte auswählen CHF 1.00 - CHF 499.00 CHF 500.00 - CHF 1'999.00 CHF 2'000.00 - …" at bounding box center [382, 173] width 170 height 13
select select "3"
click at [297, 167] on select "Bitte auswählen CHF 1.00 - CHF 499.00 CHF 500.00 - CHF 1'999.00 CHF 2'000.00 - …" at bounding box center [382, 173] width 170 height 13
click at [359, 204] on label "Ich bestätige, dass der Kunde mündlich bestätigt hat, dass er mit einer Bonität…" at bounding box center [467, 208] width 341 height 8
click at [304, 204] on input "Ich bestätige, dass der Kunde mündlich bestätigt hat, dass er mit einer Bonität…" at bounding box center [300, 207] width 7 height 7
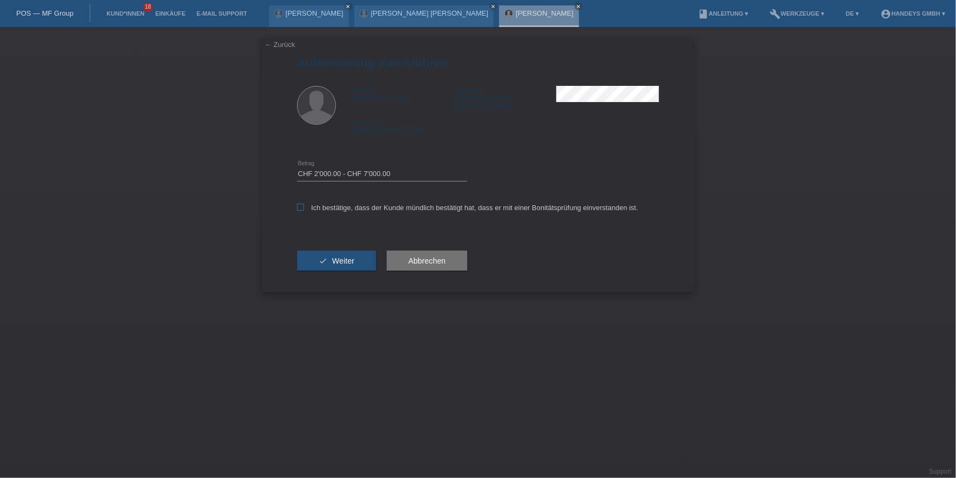
checkbox input "true"
click at [353, 265] on div "check Weiter" at bounding box center [336, 260] width 79 height 63
click at [349, 256] on span "Weiter" at bounding box center [343, 260] width 22 height 9
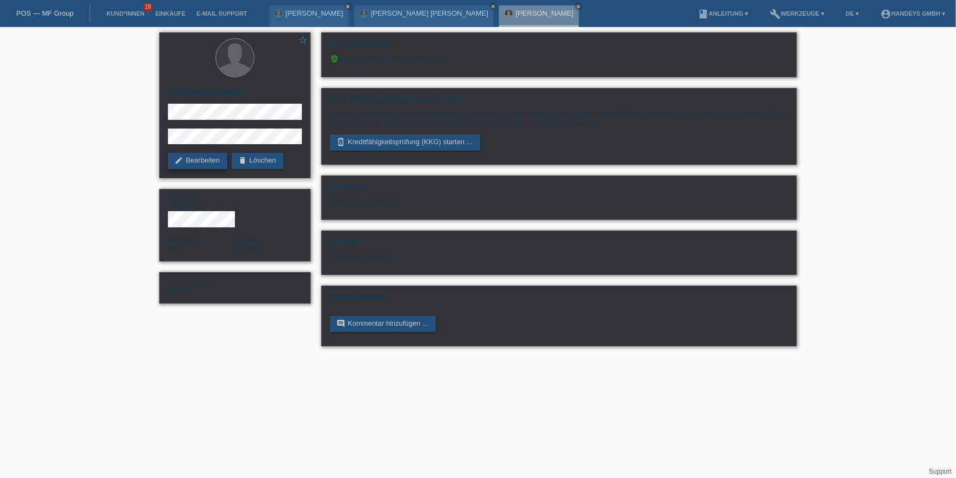
click at [213, 160] on link "edit Bearbeiten" at bounding box center [197, 161] width 59 height 16
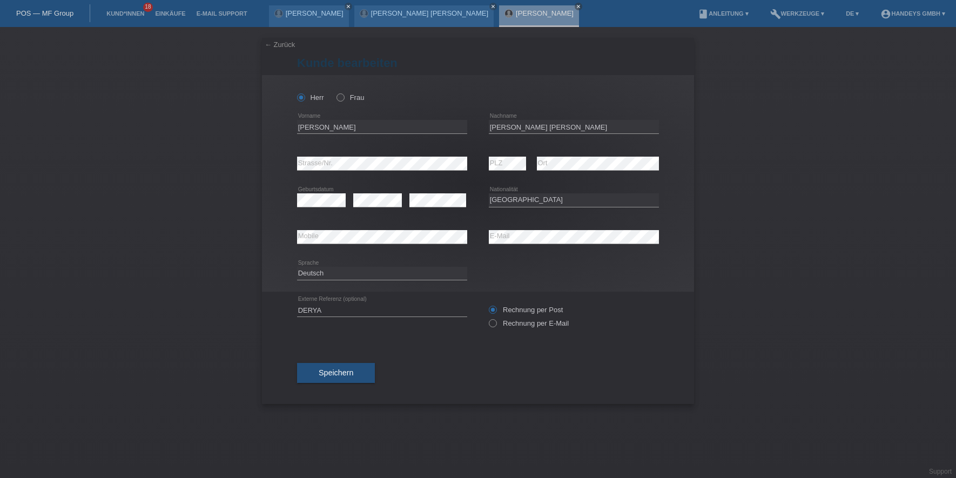
select select "CH"
drag, startPoint x: 344, startPoint y: 124, endPoint x: 244, endPoint y: 132, distance: 100.2
click at [244, 132] on div "← Zurück Kunde bearbeiten Herr Frau Hatus Davi error Vorname C" at bounding box center [478, 252] width 956 height 451
drag, startPoint x: 550, startPoint y: 125, endPoint x: 478, endPoint y: 130, distance: 72.5
click at [478, 130] on div "Hatus Davi error Vorname Oliveira Peters error Nachname" at bounding box center [478, 127] width 362 height 37
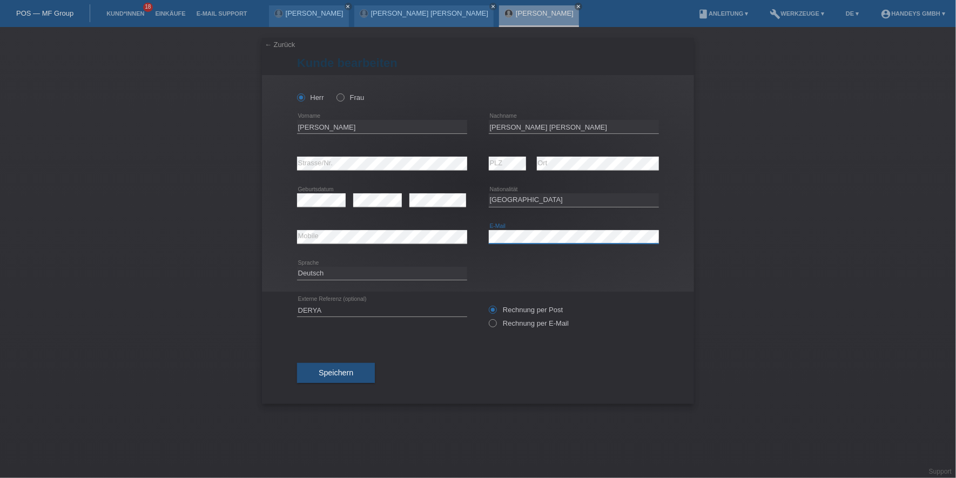
click at [437, 236] on div "error Mobile error E-Mail" at bounding box center [478, 237] width 362 height 37
click at [346, 375] on span "Speichern" at bounding box center [336, 372] width 35 height 9
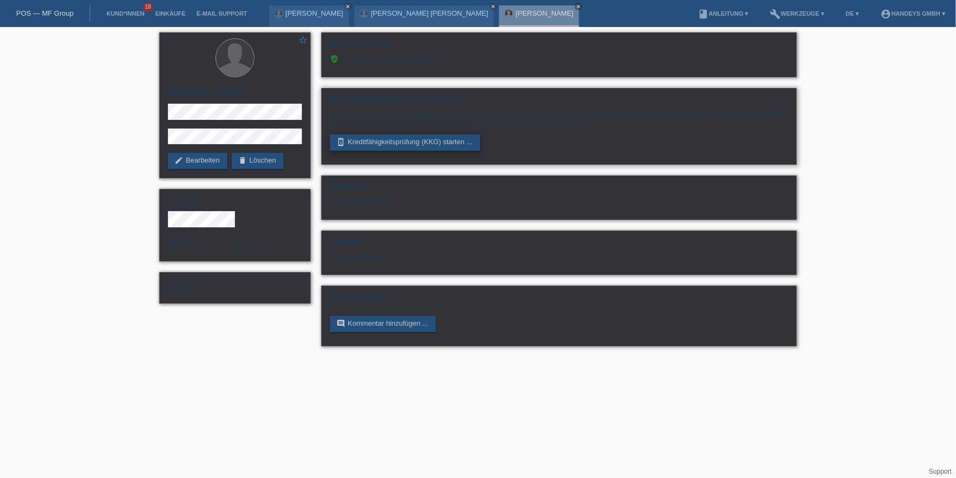
click at [458, 142] on link "perm_device_information Kreditfähigkeitsprüfung (KKG) starten ..." at bounding box center [405, 142] width 150 height 16
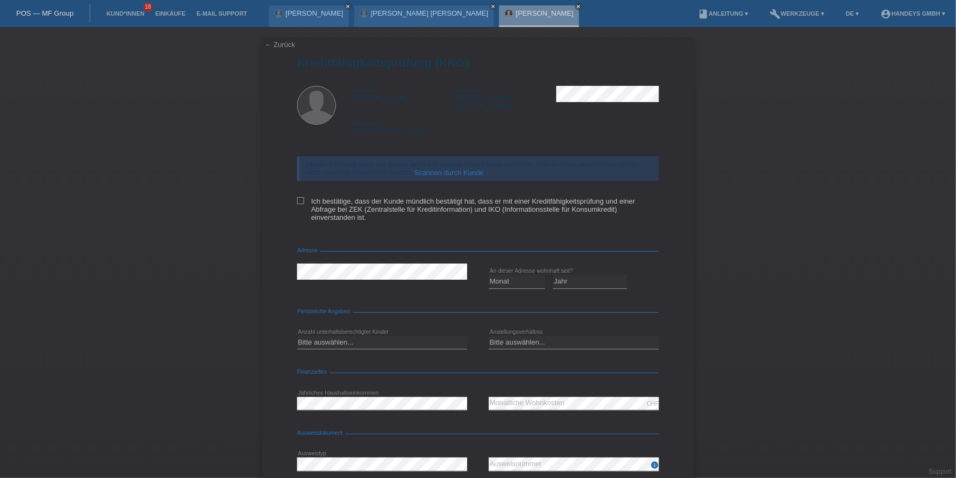
click at [442, 156] on div "Dieses Formular kann der Kunde auch auf seinem Smartphone ausfüllen, falls er d…" at bounding box center [478, 168] width 362 height 25
click at [442, 168] on link "Scannen durch Kunde" at bounding box center [449, 172] width 70 height 8
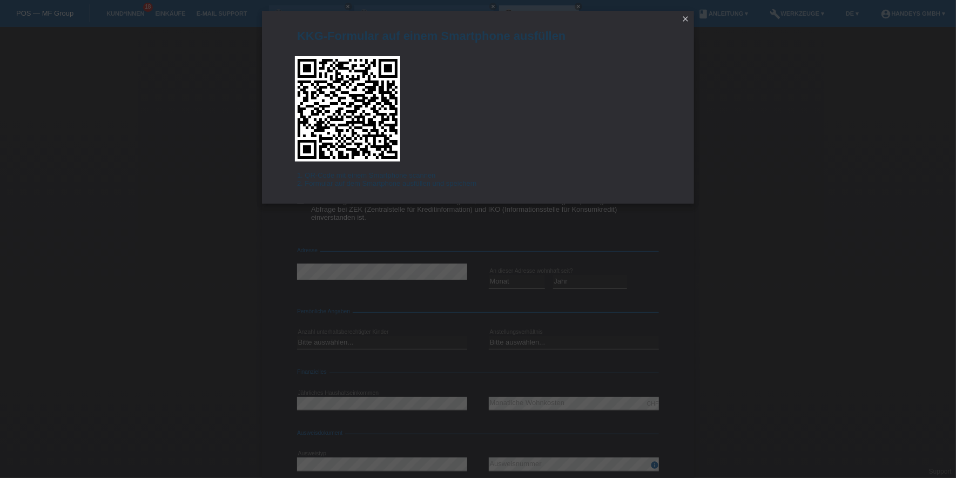
click at [682, 19] on icon "close" at bounding box center [685, 19] width 9 height 9
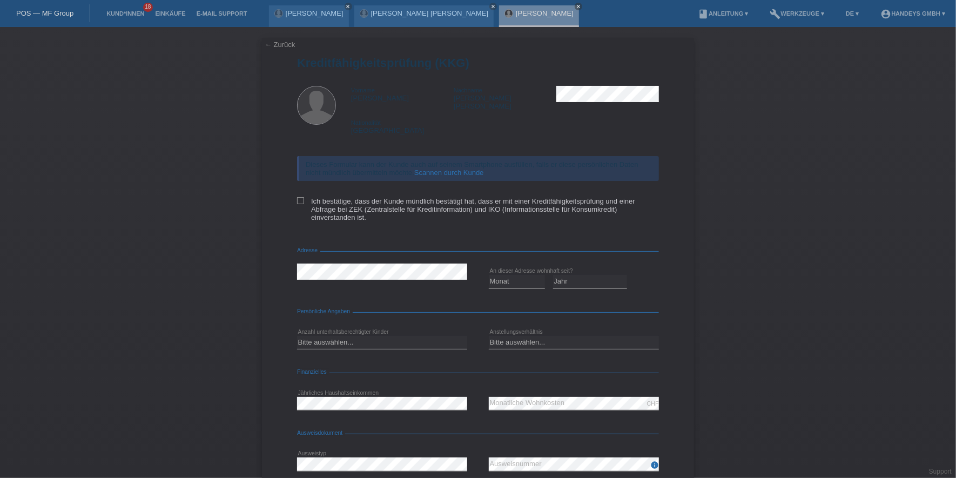
click at [277, 48] on link "← Zurück" at bounding box center [280, 44] width 30 height 8
